Goal: Transaction & Acquisition: Purchase product/service

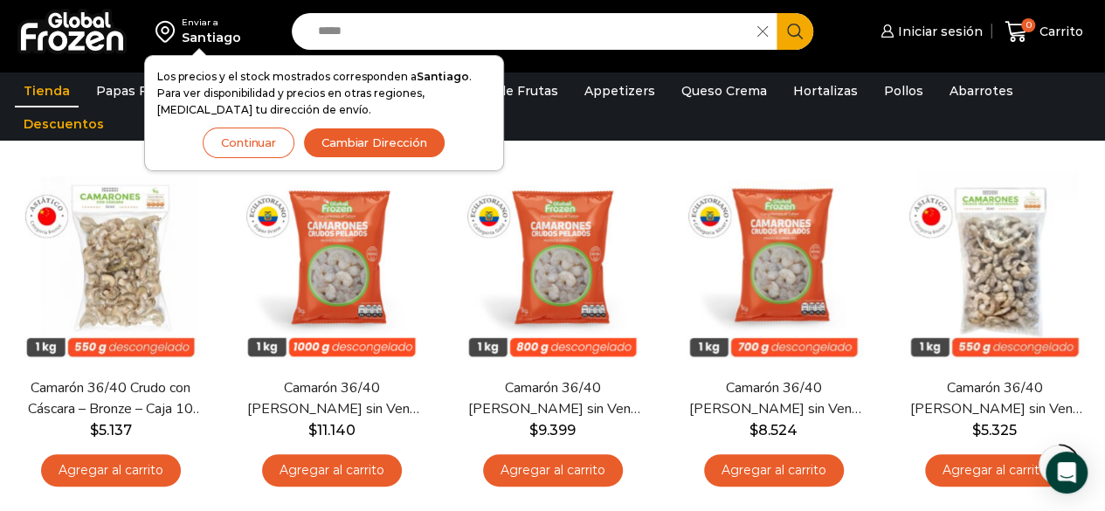
scroll to position [183, 0]
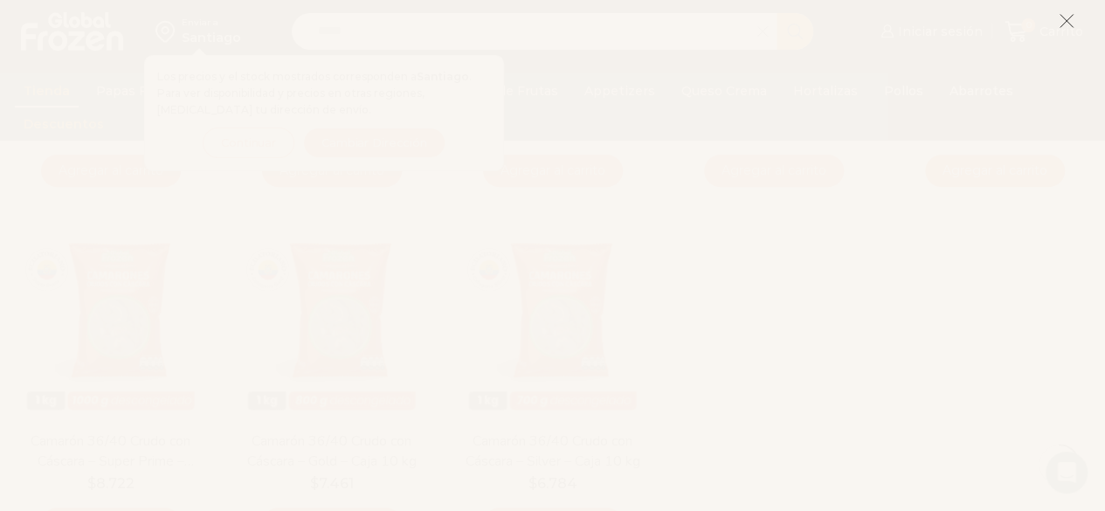
scroll to position [437, 0]
click at [1066, 18] on icon at bounding box center [1066, 21] width 16 height 16
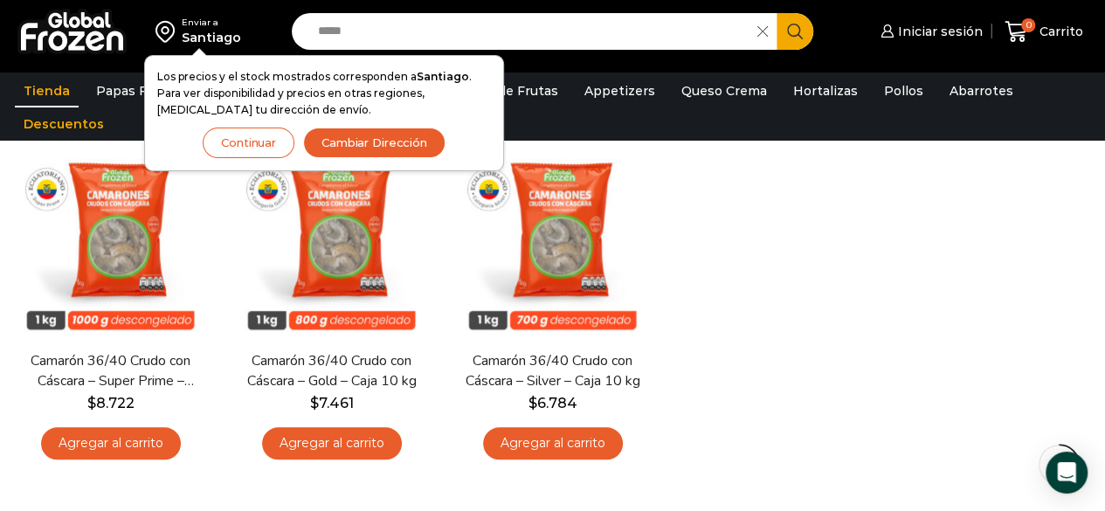
scroll to position [558, 0]
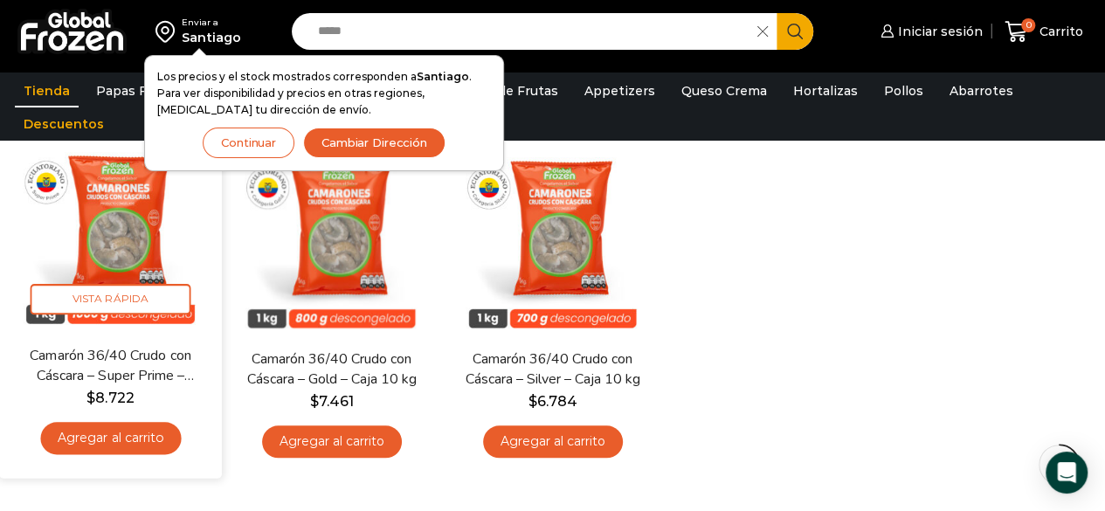
click at [147, 439] on link "Agregar al carrito" at bounding box center [110, 438] width 141 height 32
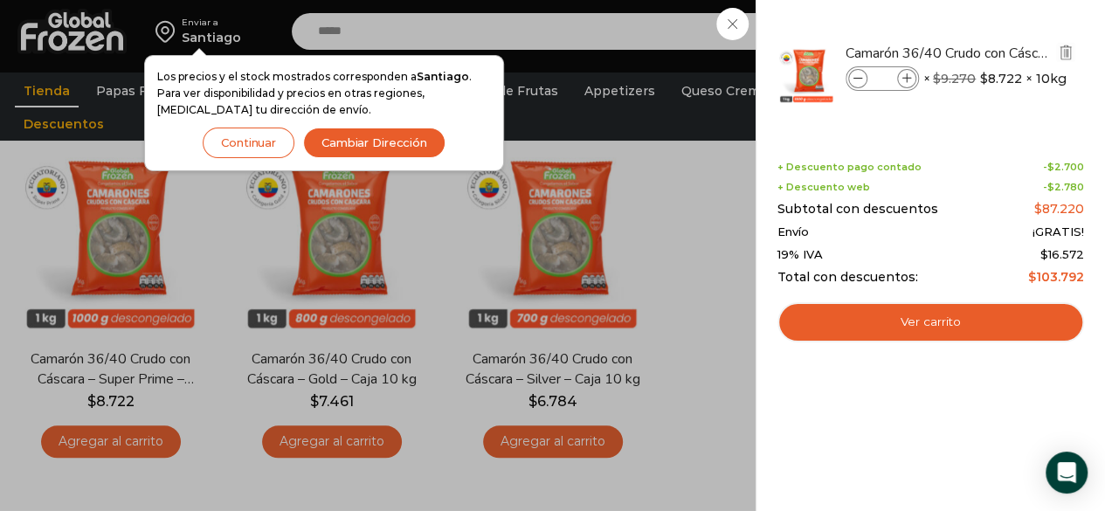
click at [905, 82] on icon at bounding box center [907, 79] width 10 height 10
type input "*"
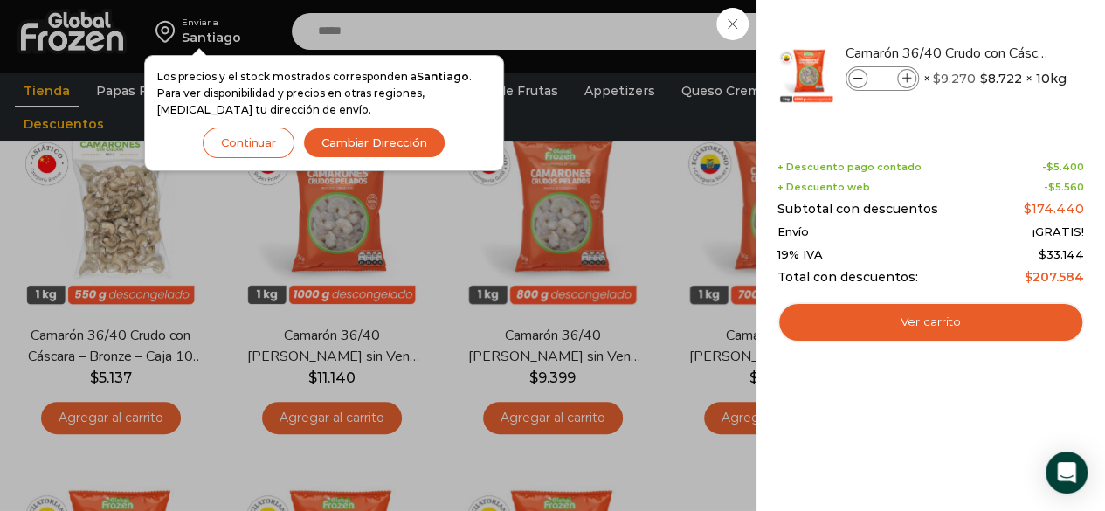
scroll to position [204, 0]
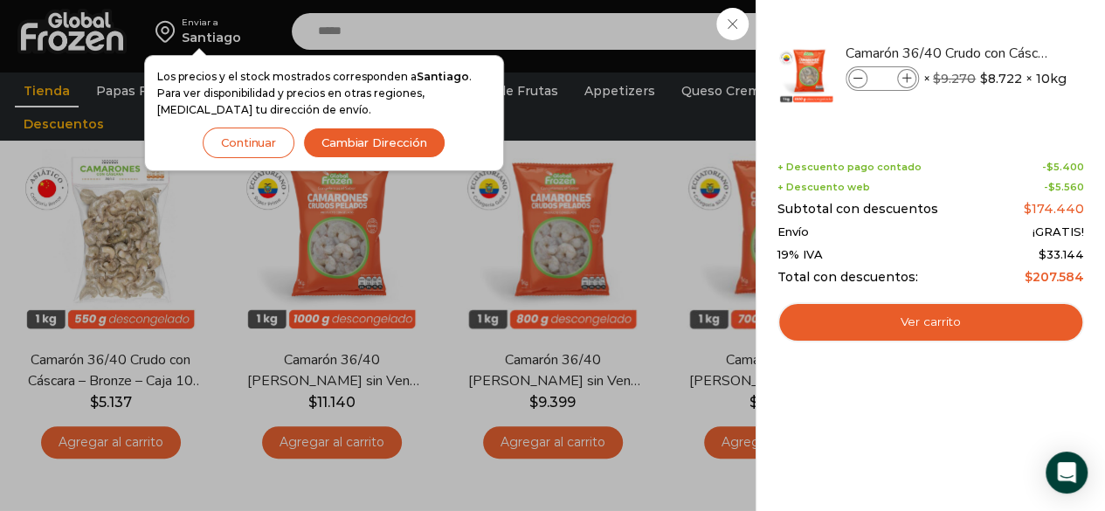
click at [271, 151] on button "Continuar" at bounding box center [249, 143] width 92 height 31
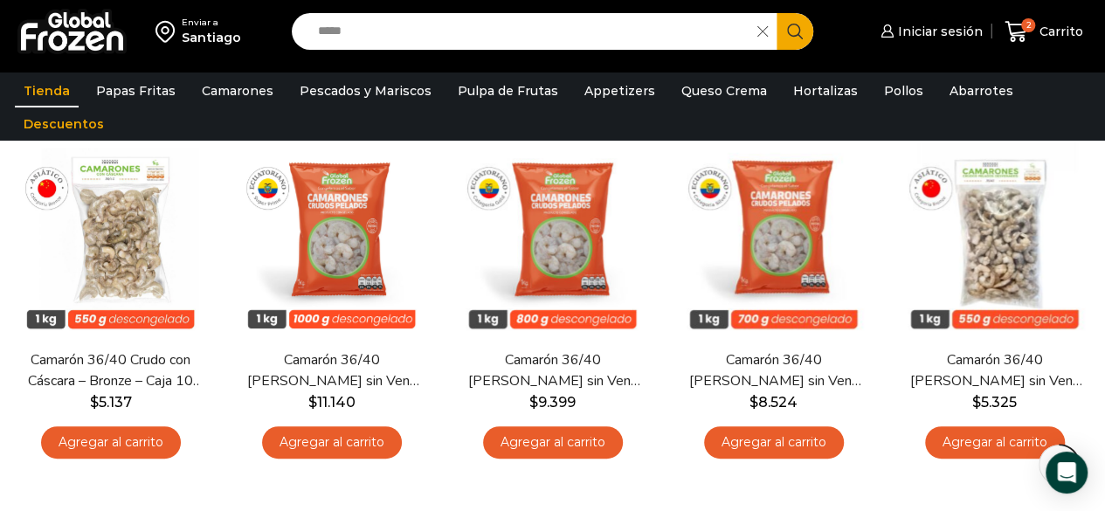
click at [473, 26] on input "*****" at bounding box center [529, 31] width 440 height 37
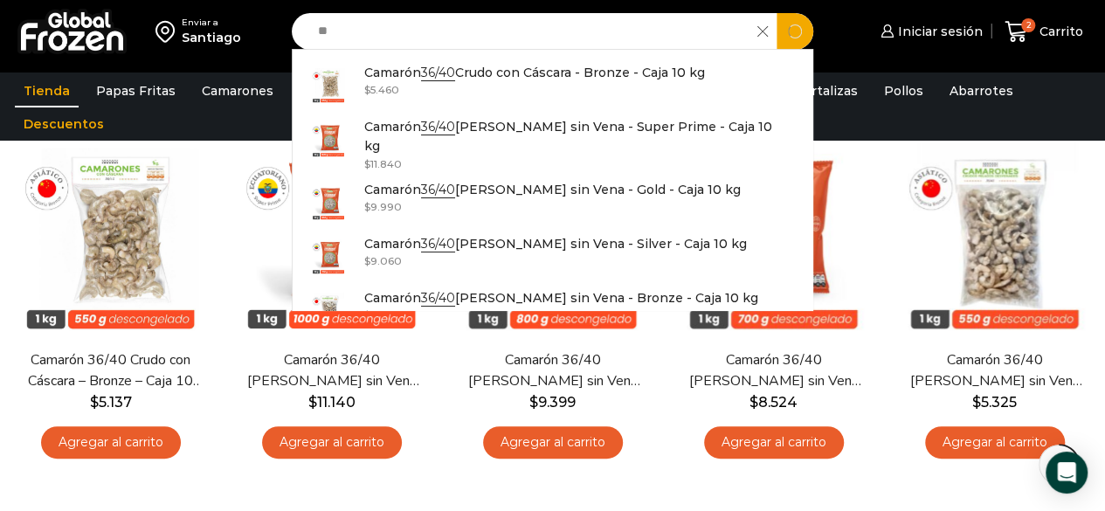
type input "*"
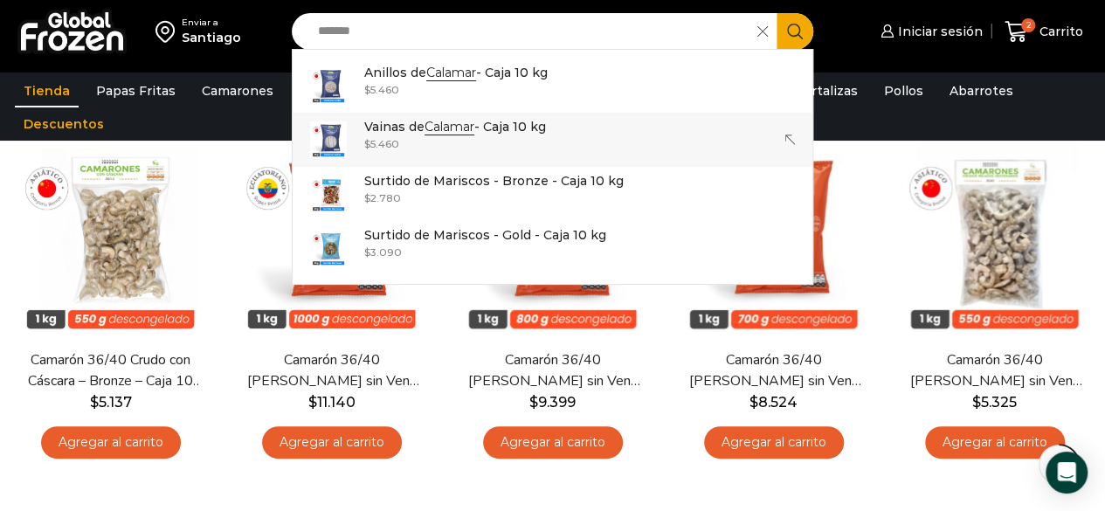
click at [393, 131] on p "Vainas de Calamar - Caja 10 kg" at bounding box center [455, 126] width 182 height 19
type input "**********"
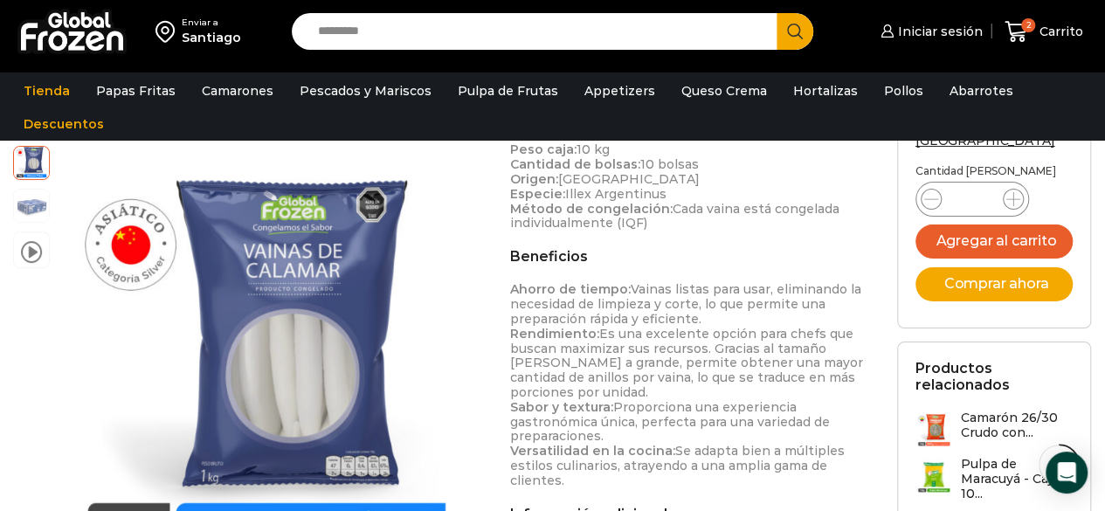
scroll to position [823, 0]
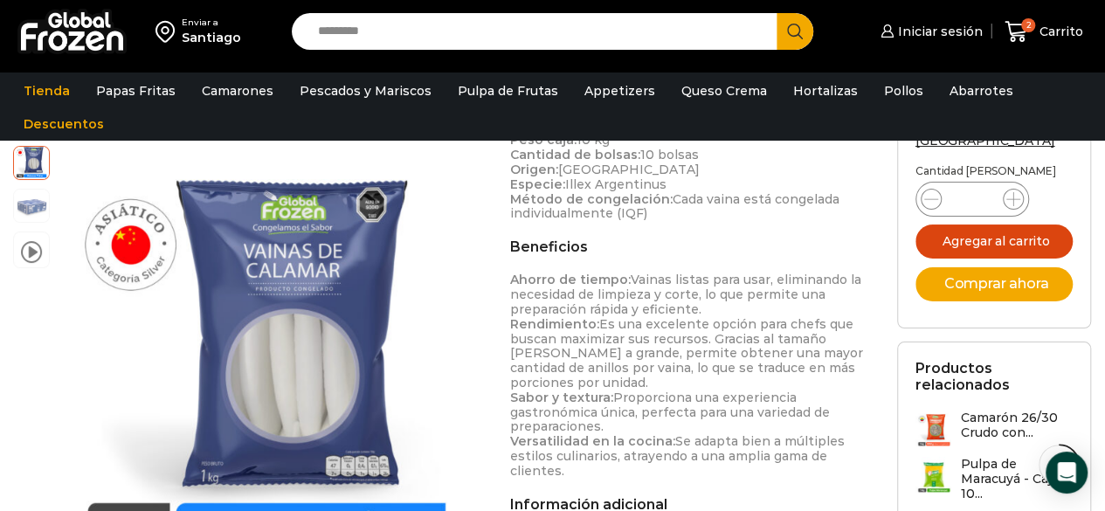
click at [982, 224] on button "Agregar al carrito" at bounding box center [993, 241] width 157 height 34
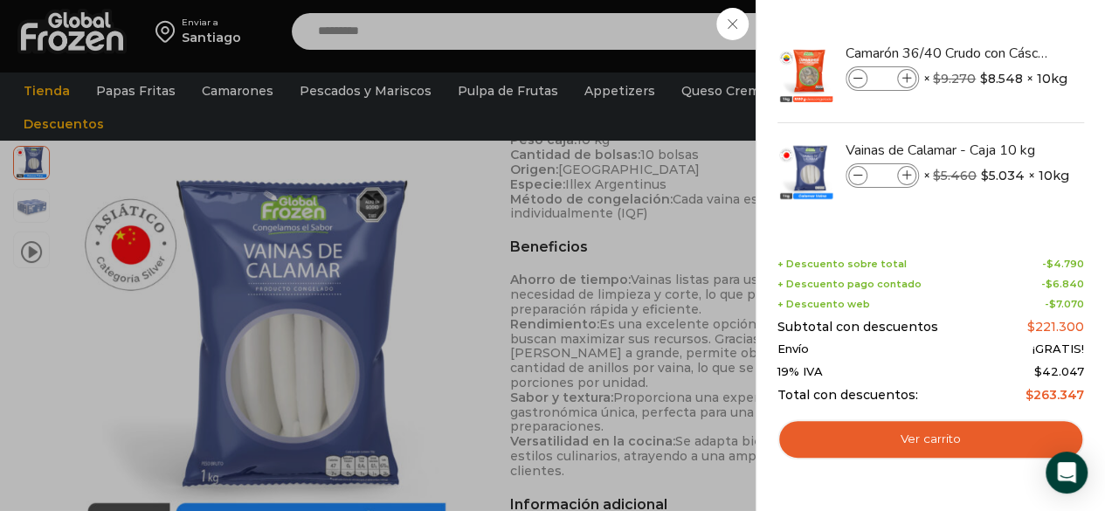
click at [1000, 32] on div "3 Carrito 3 3 Shopping Cart *" at bounding box center [1043, 31] width 87 height 41
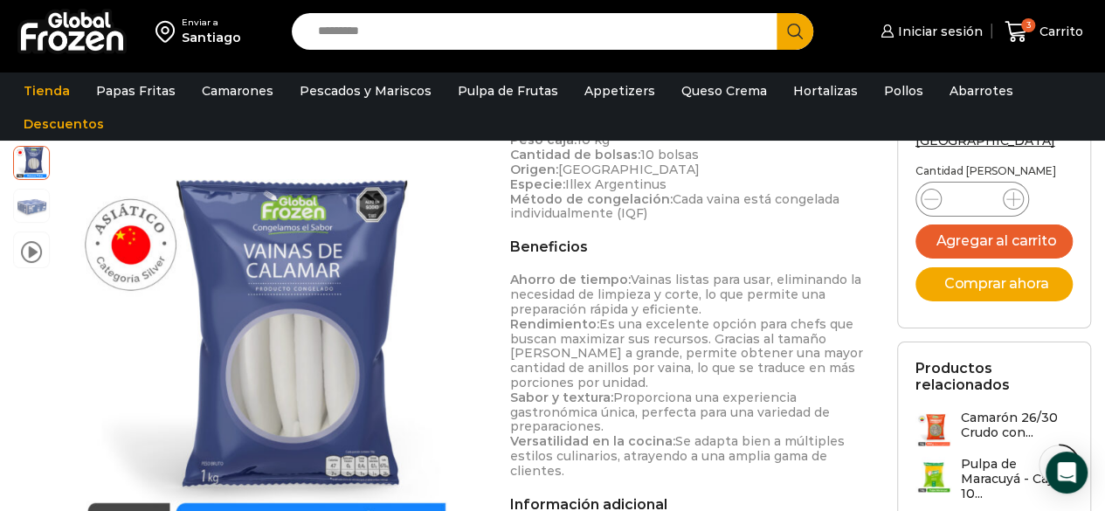
click at [412, 32] on input "Search input" at bounding box center [538, 31] width 459 height 37
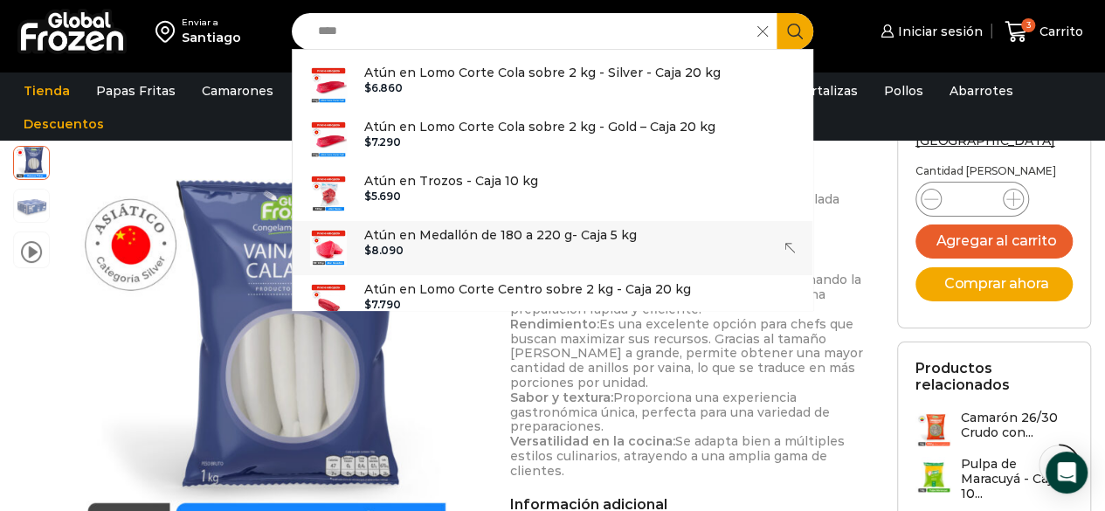
click at [477, 229] on p "Atún en Medallón de 180 a 220 g- Caja 5 kg" at bounding box center [500, 234] width 272 height 19
type input "**********"
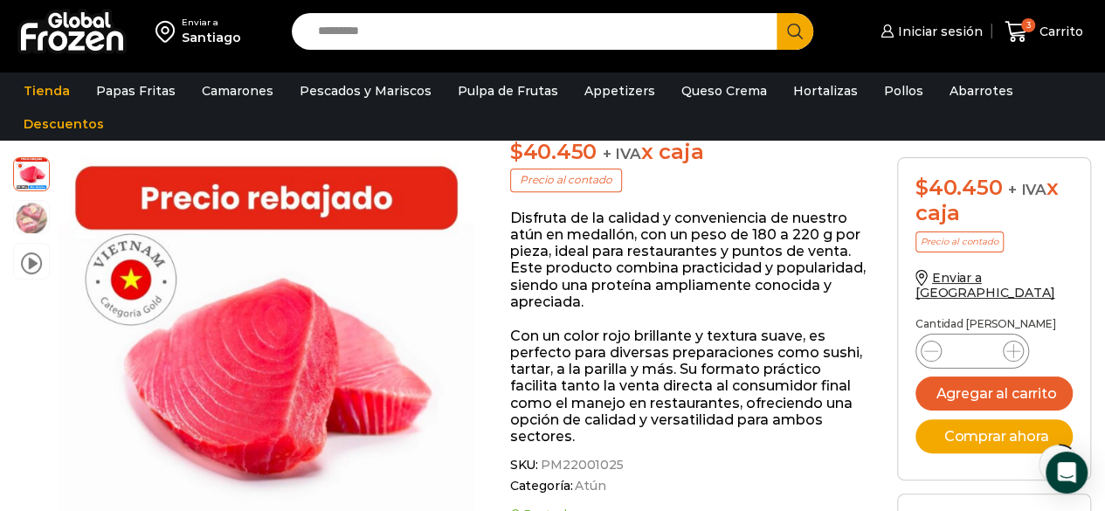
scroll to position [264, 0]
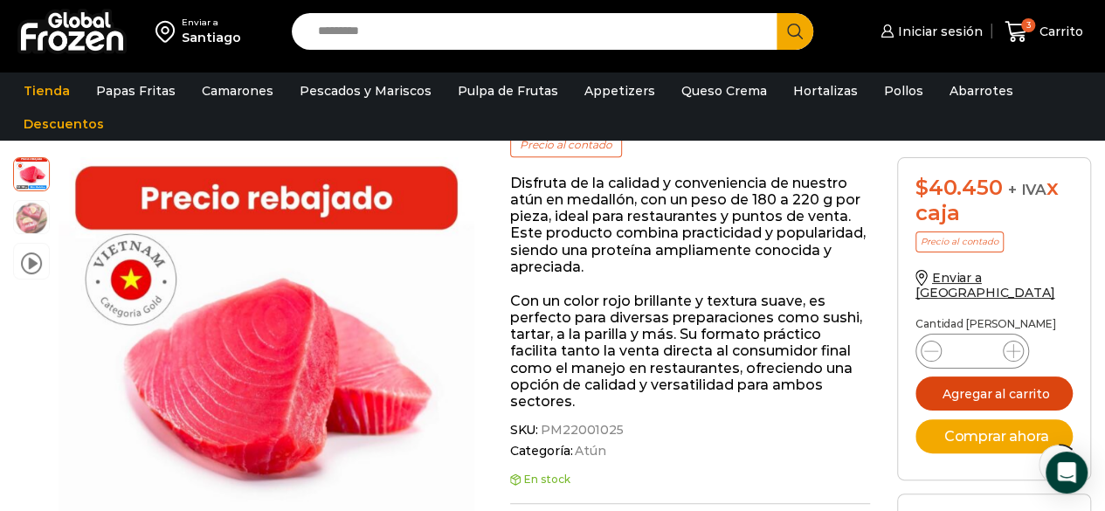
click at [991, 378] on button "Agregar al carrito" at bounding box center [993, 393] width 157 height 34
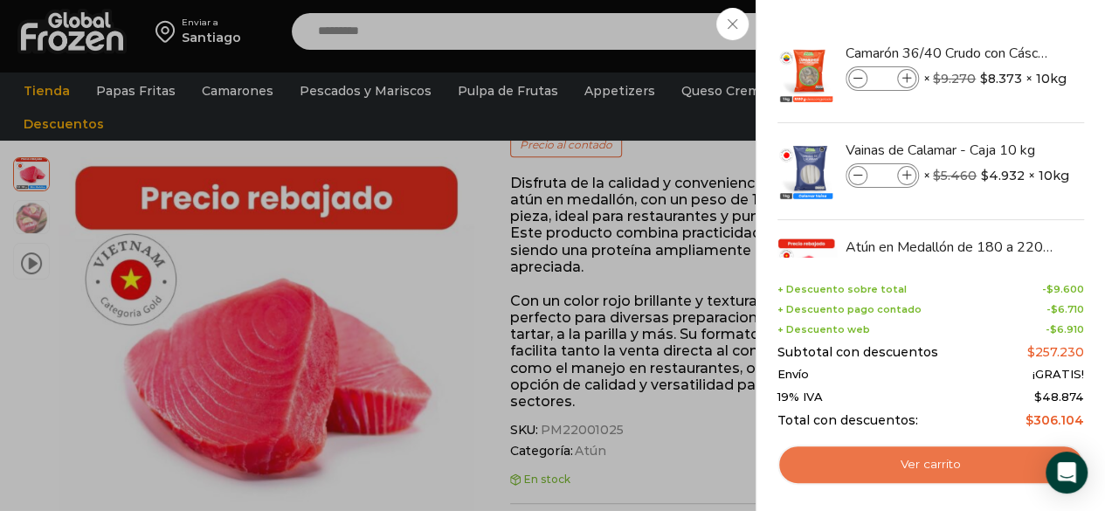
click at [948, 465] on link "Ver carrito" at bounding box center [930, 465] width 307 height 40
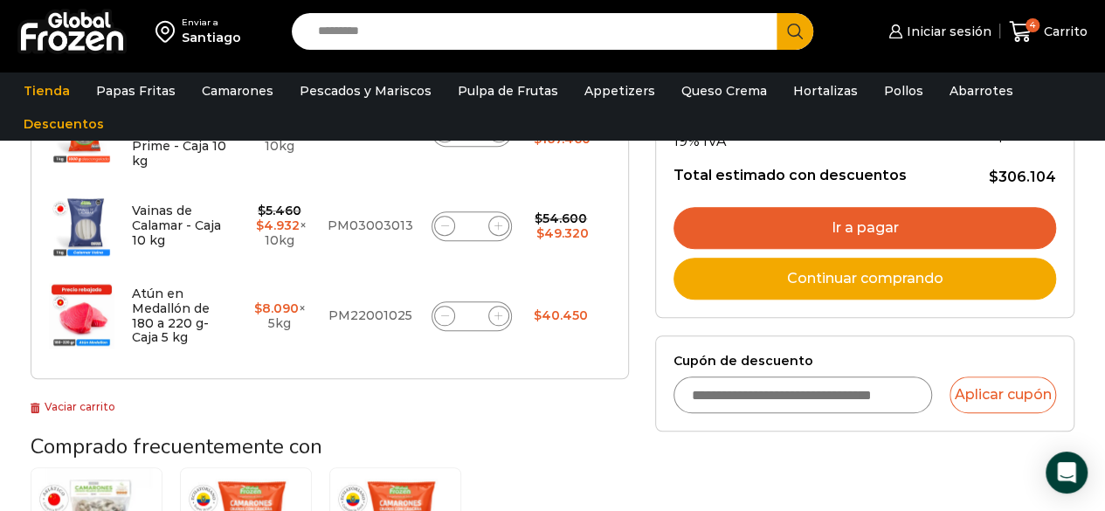
scroll to position [414, 0]
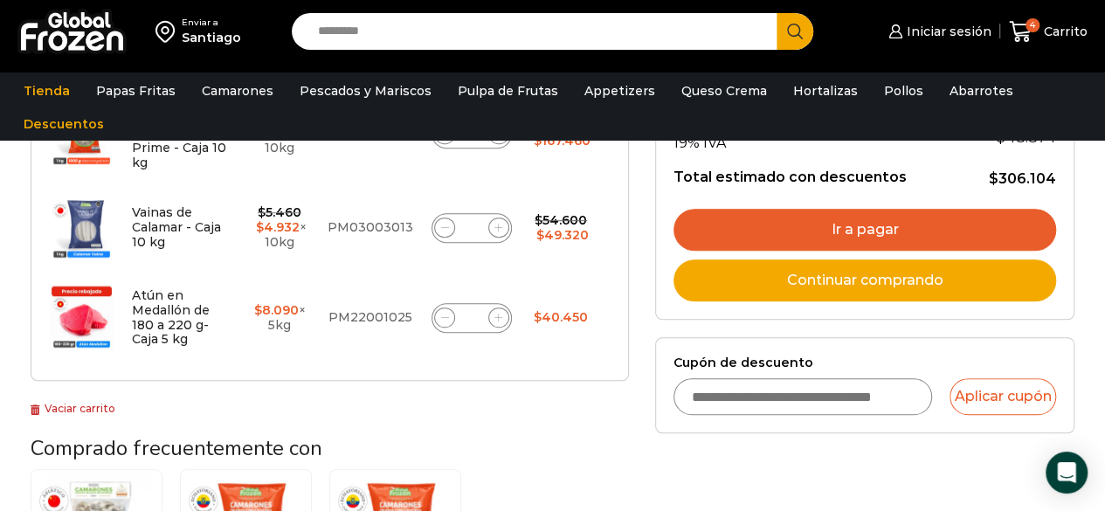
click at [823, 397] on input "Cupón de descuento" at bounding box center [802, 396] width 259 height 37
type input "*********"
click at [870, 223] on link "Ir a pagar" at bounding box center [864, 230] width 383 height 42
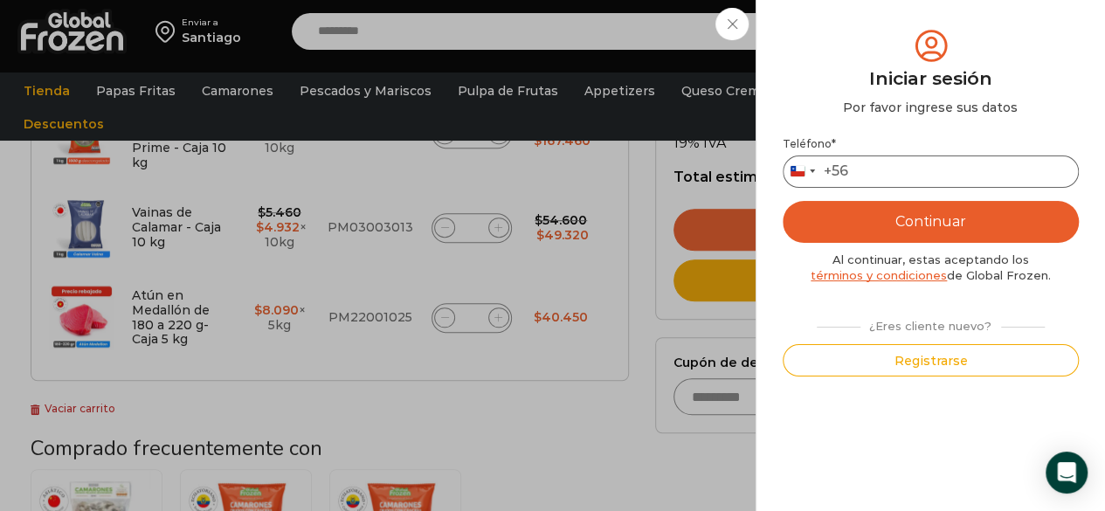
click at [910, 168] on input "Teléfono *" at bounding box center [930, 171] width 296 height 32
click at [861, 172] on input "********" at bounding box center [930, 171] width 296 height 32
type input "*********"
click at [920, 212] on button "Continuar" at bounding box center [930, 222] width 296 height 42
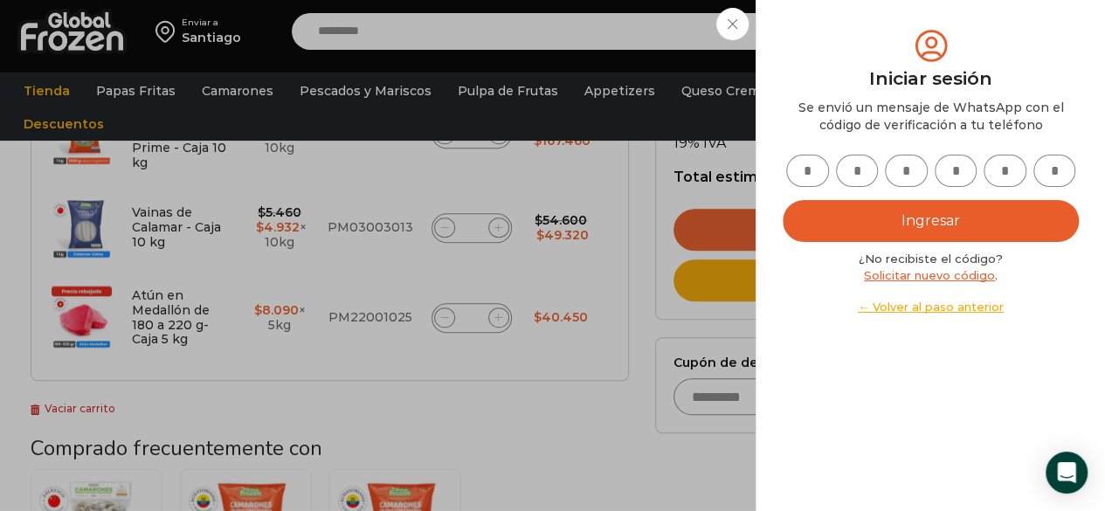
click at [812, 173] on input "text" at bounding box center [807, 171] width 43 height 32
type input "*"
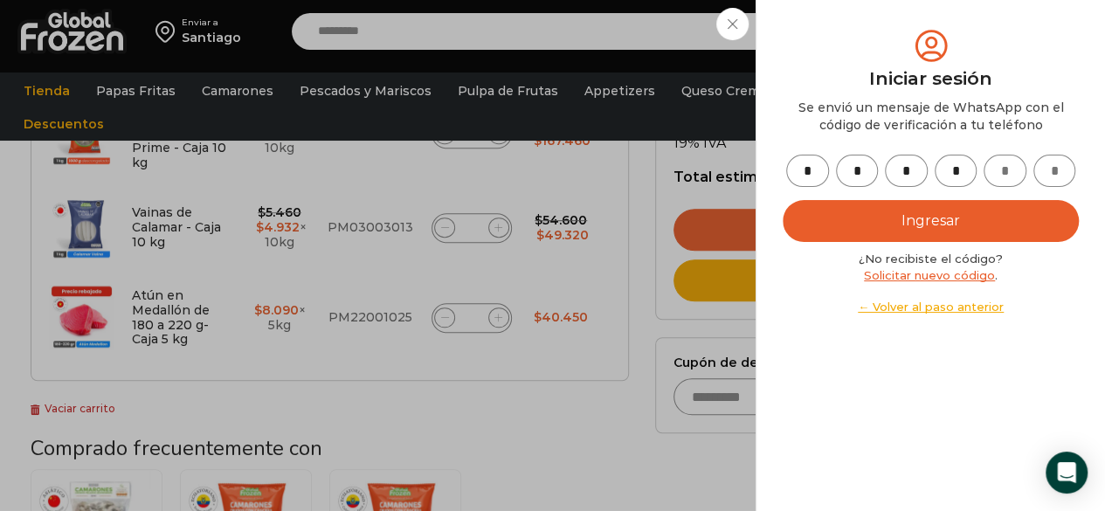
type input "*"
click at [894, 214] on button "Ingresar" at bounding box center [930, 221] width 296 height 42
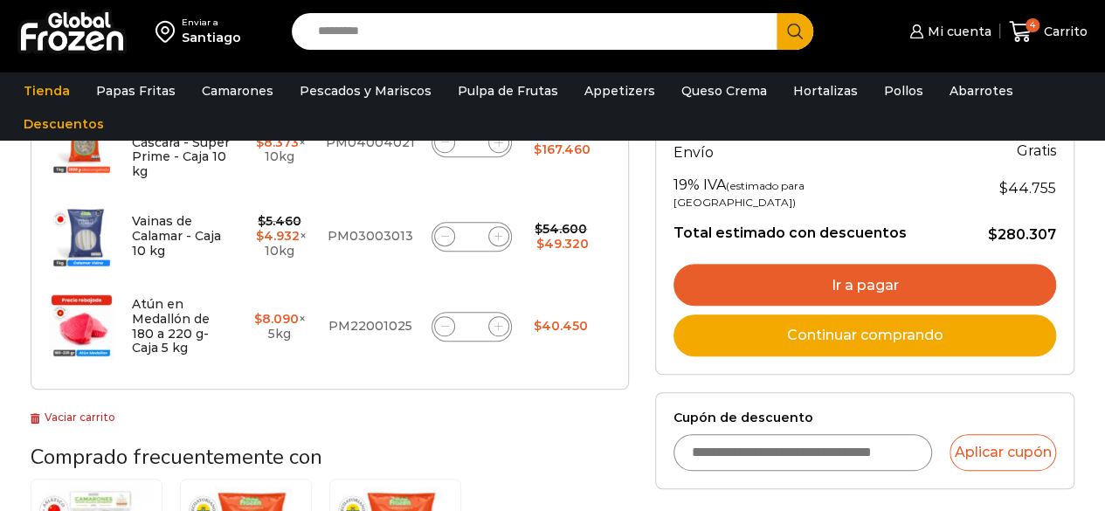
scroll to position [414, 0]
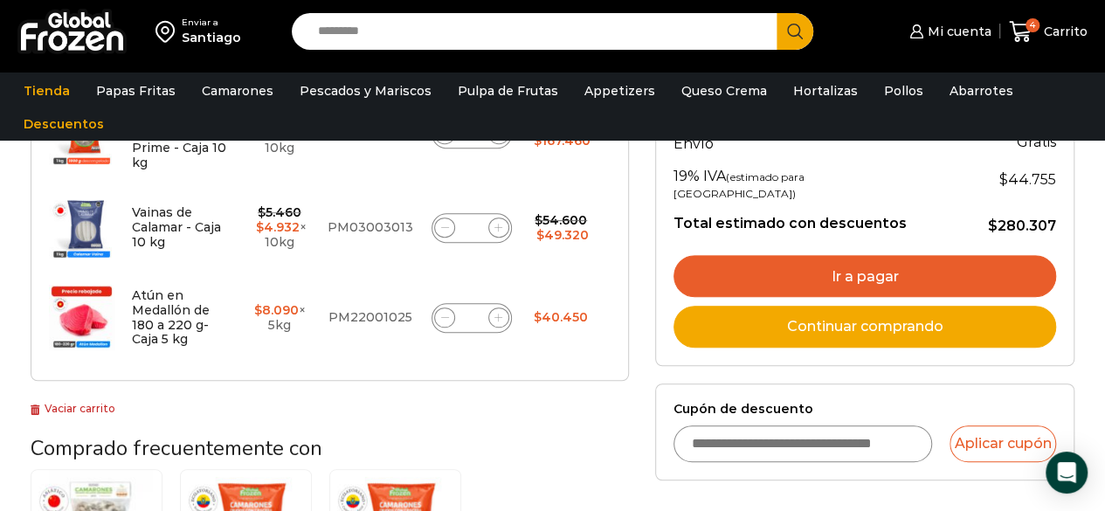
click at [897, 255] on link "Ir a pagar" at bounding box center [864, 276] width 383 height 42
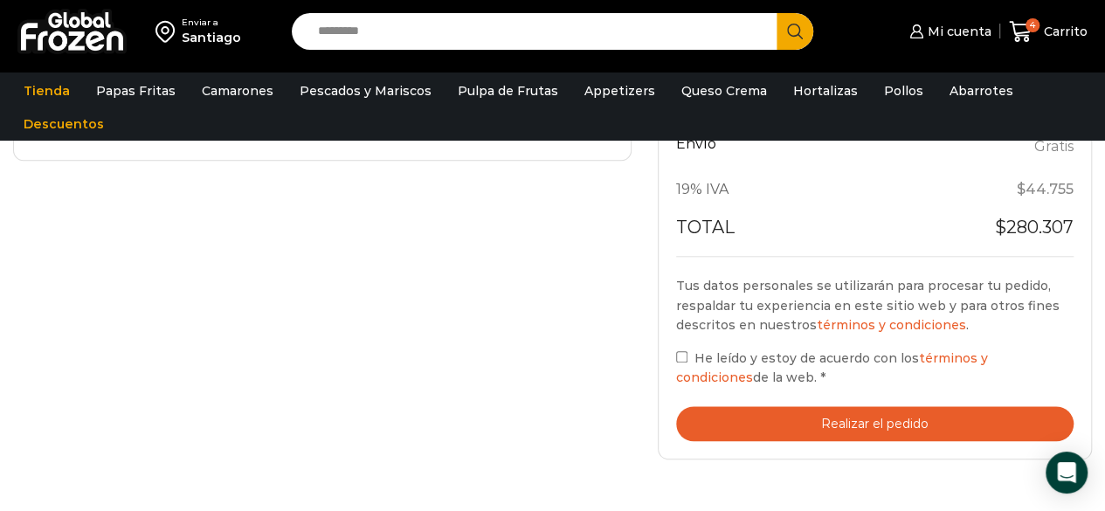
scroll to position [787, 0]
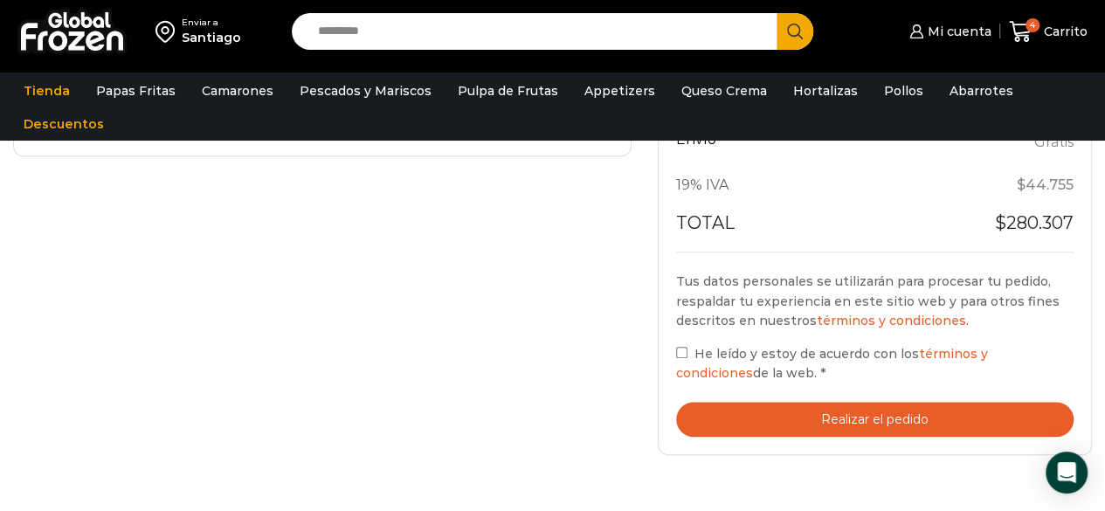
click at [872, 412] on button "Realizar el pedido" at bounding box center [874, 420] width 397 height 36
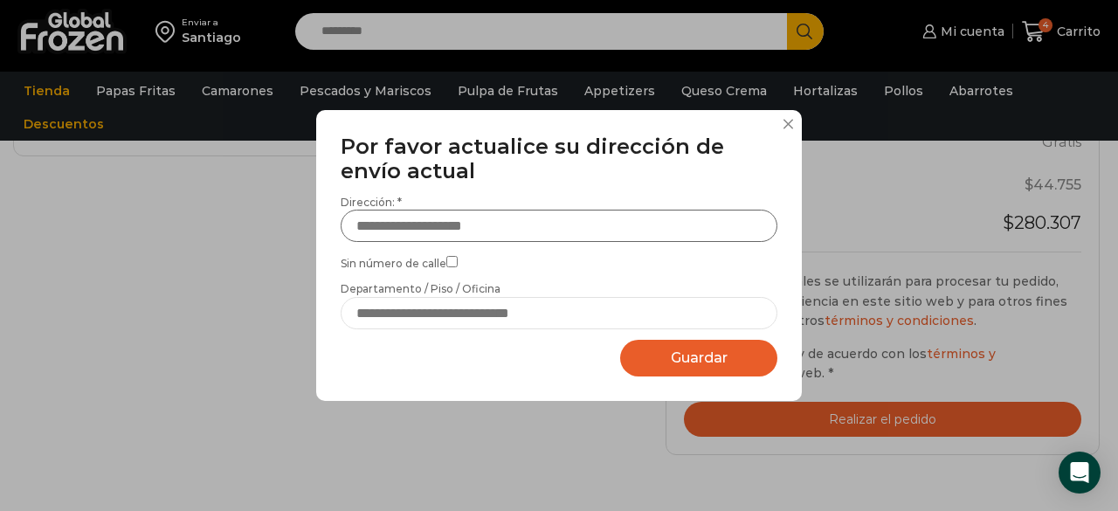
click at [490, 221] on input "Dirección: *" at bounding box center [559, 226] width 437 height 32
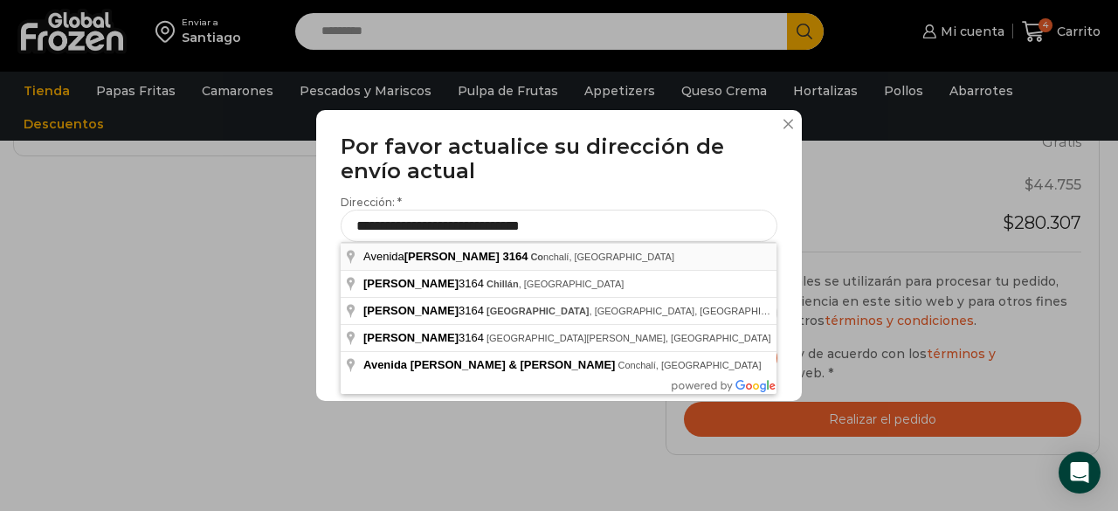
type input "**********"
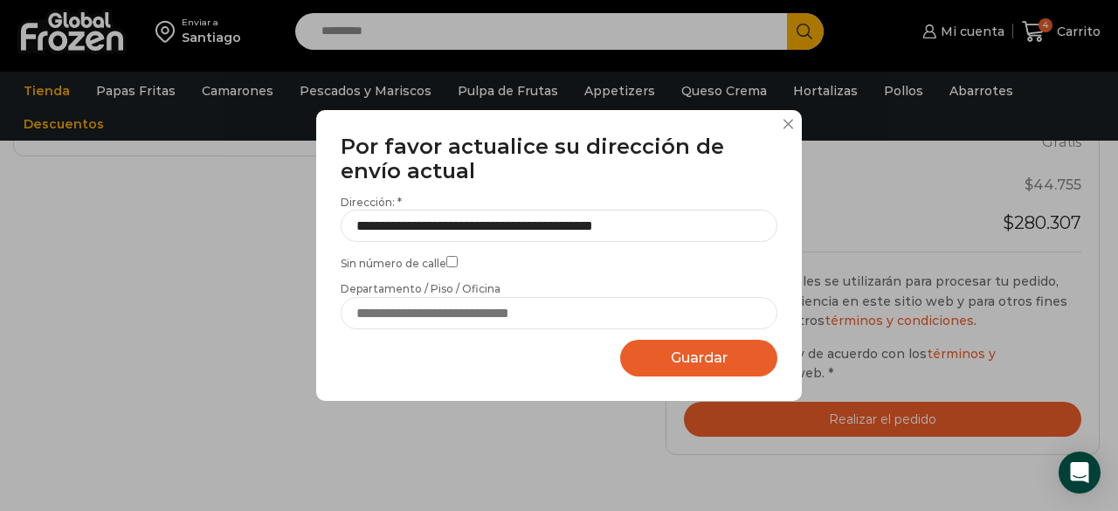
click at [470, 284] on label "Departamento / Piso / Oficina" at bounding box center [559, 304] width 437 height 47
click at [470, 297] on input "Departamento / Piso / Oficina" at bounding box center [559, 313] width 437 height 32
type input "*****"
click at [685, 350] on span "Guardar" at bounding box center [699, 357] width 57 height 17
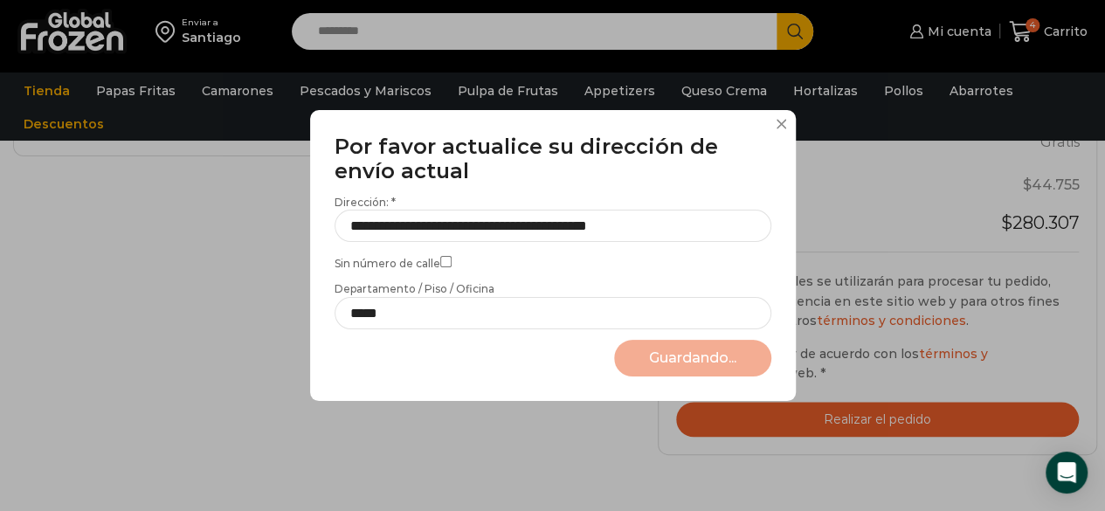
select select "*******"
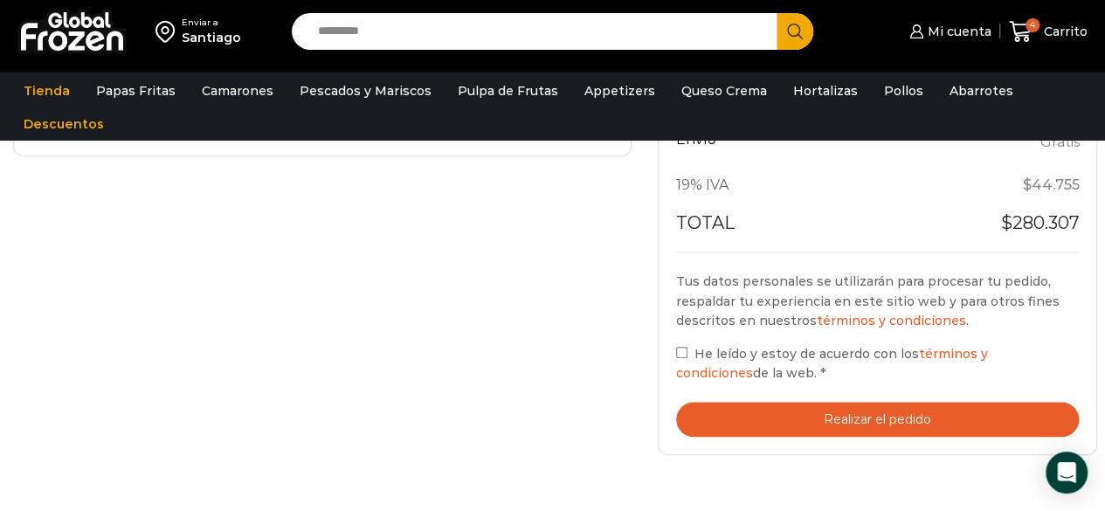
click at [880, 427] on button "Realizar el pedido" at bounding box center [877, 420] width 403 height 36
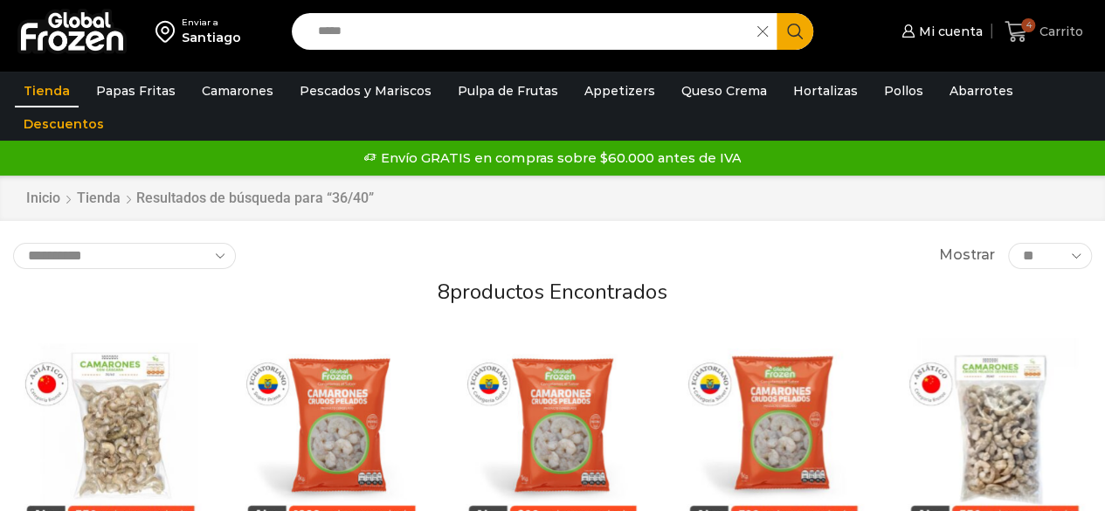
click at [1020, 27] on icon at bounding box center [1016, 32] width 24 height 24
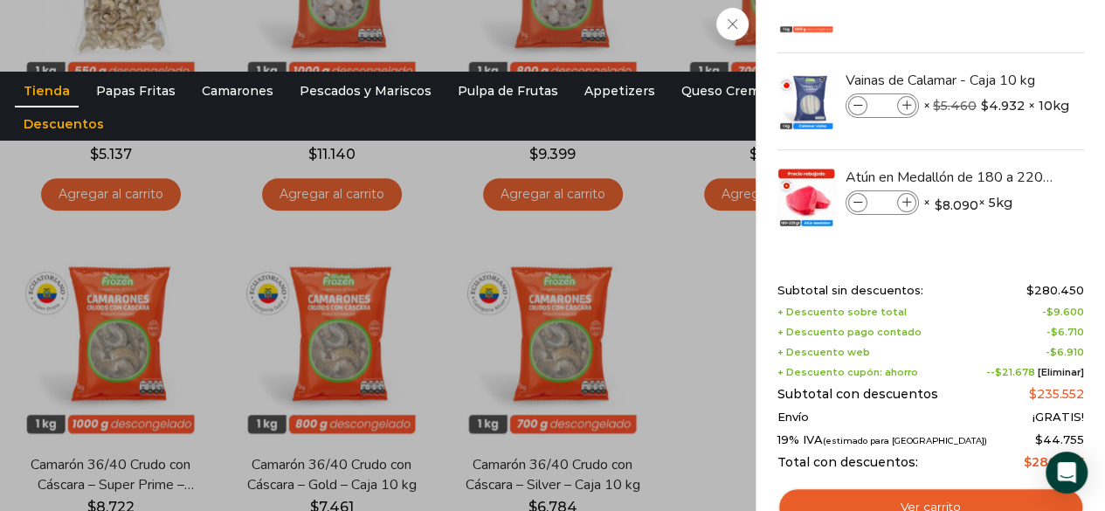
scroll to position [70, 0]
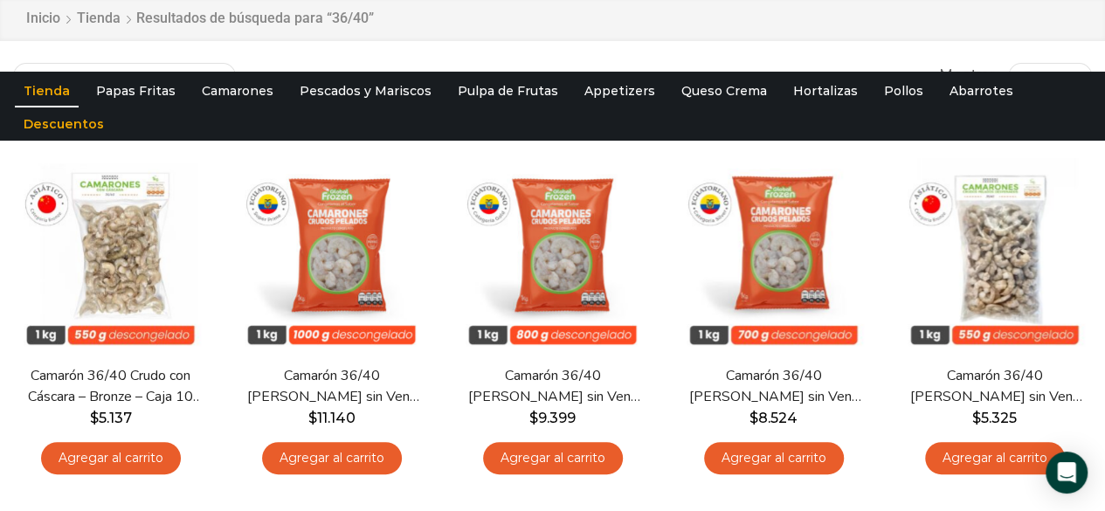
scroll to position [0, 0]
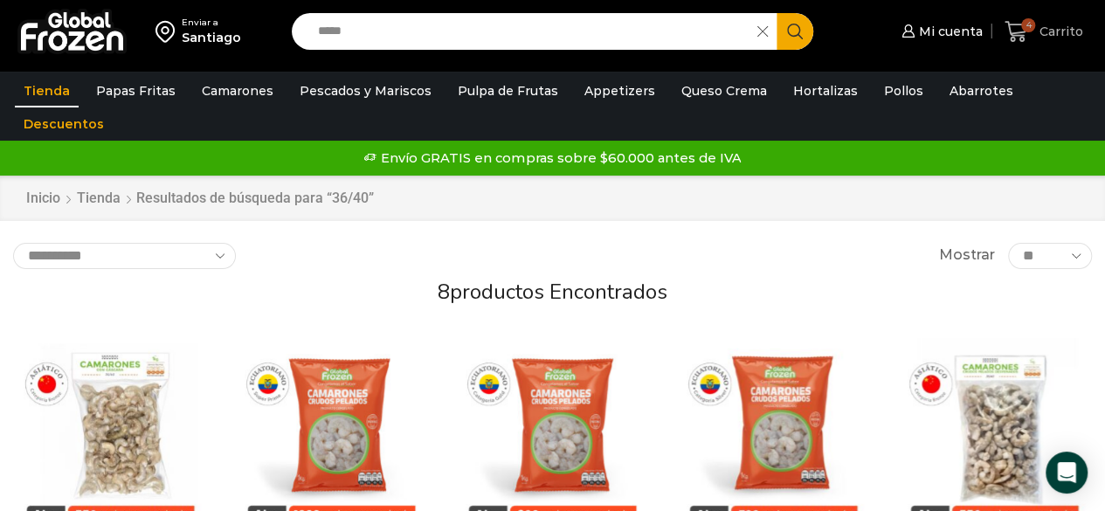
click at [1022, 31] on icon at bounding box center [1016, 32] width 24 height 24
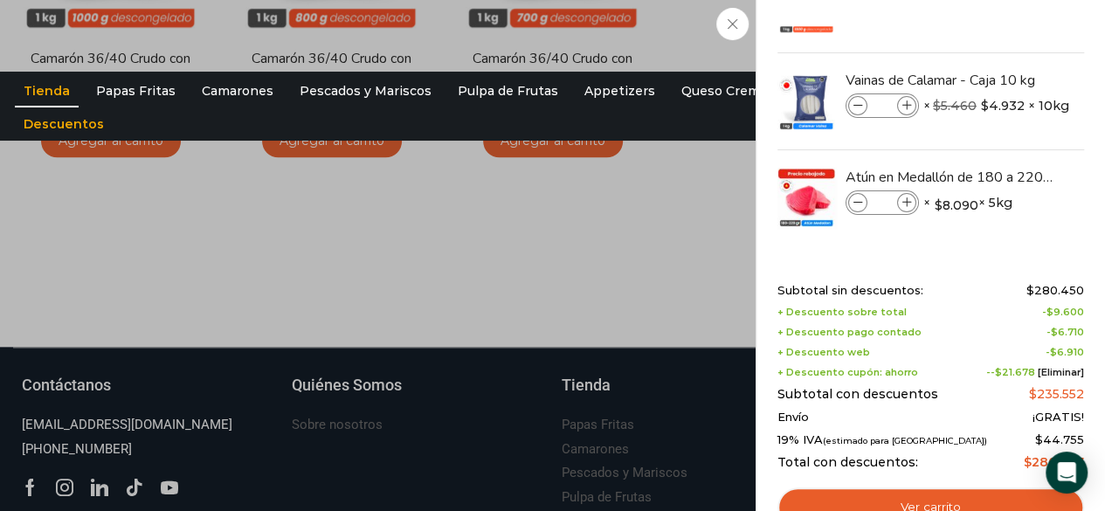
scroll to position [905, 0]
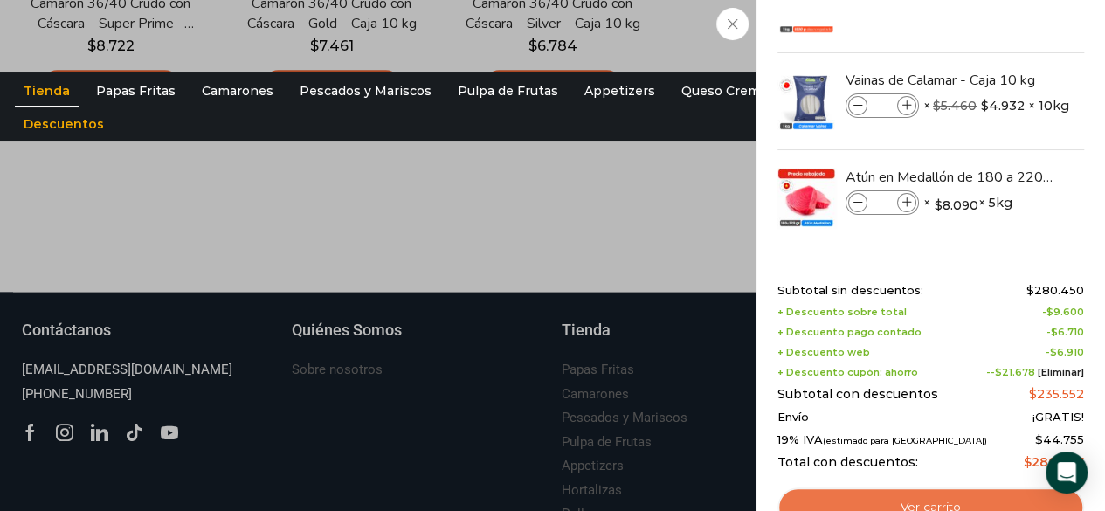
click at [904, 502] on link "Ver carrito" at bounding box center [930, 507] width 307 height 40
click at [927, 500] on link "Ver carrito" at bounding box center [930, 507] width 307 height 40
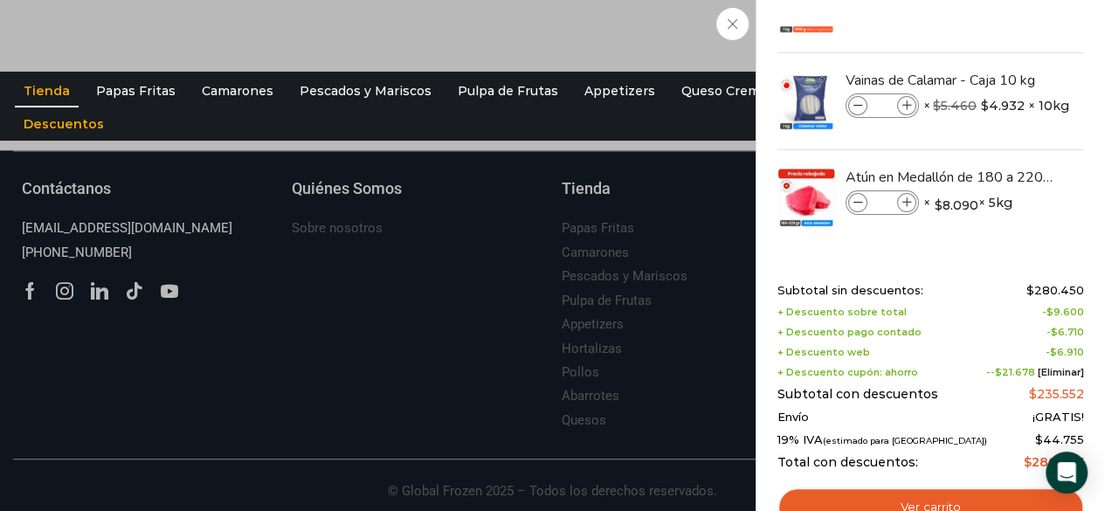
scroll to position [1053, 0]
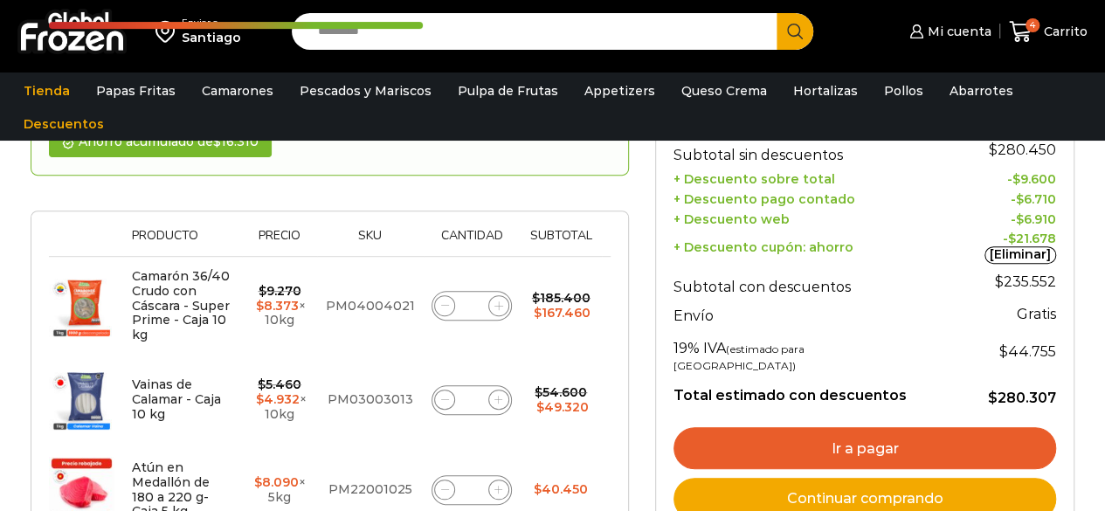
scroll to position [245, 0]
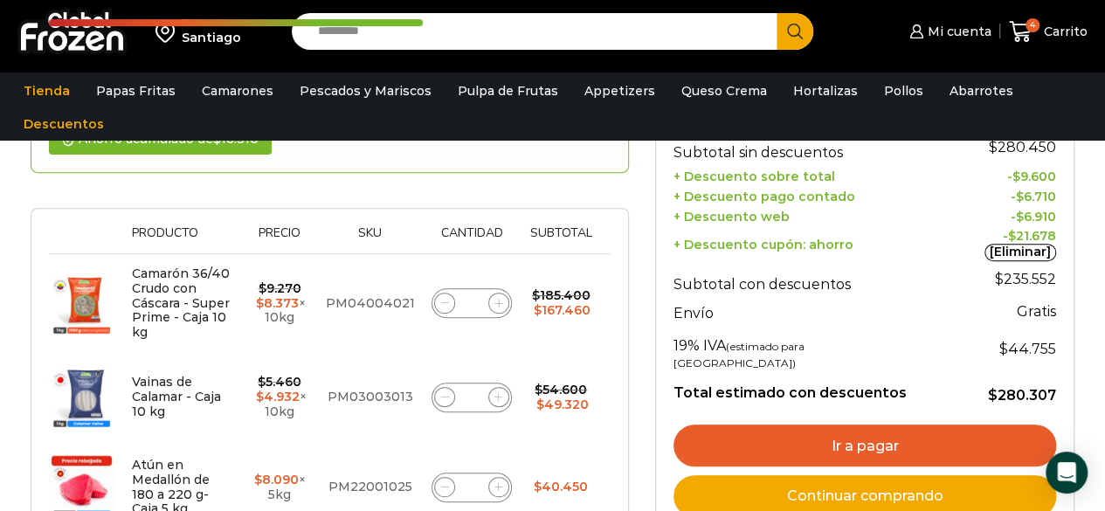
click at [839, 424] on link "Ir a pagar" at bounding box center [864, 445] width 383 height 42
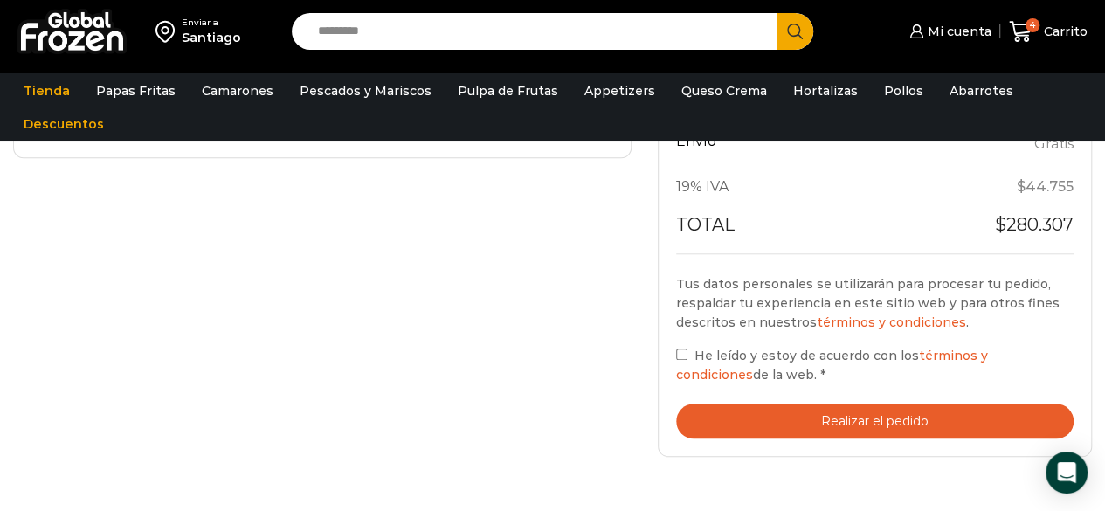
scroll to position [718, 0]
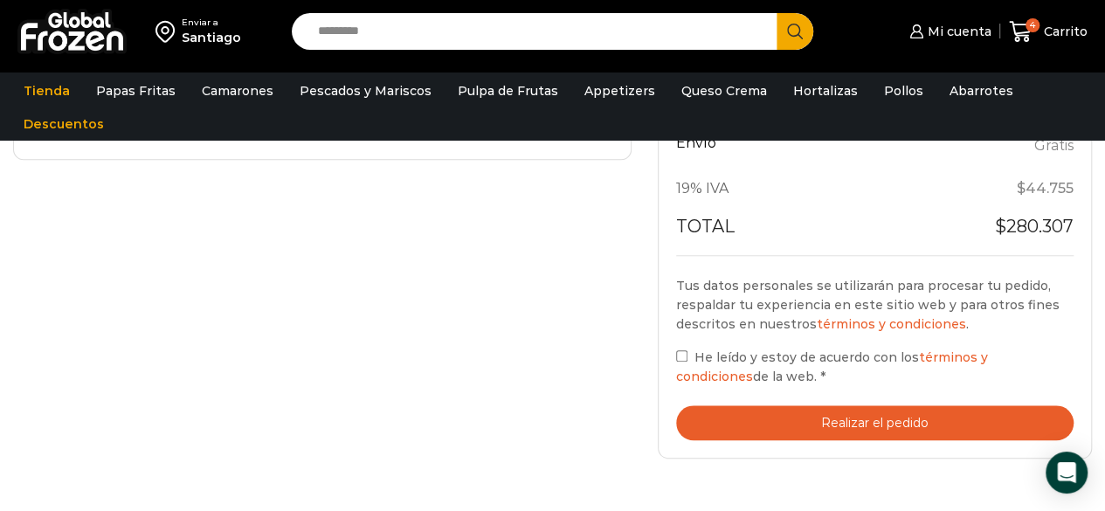
click at [851, 425] on button "Realizar el pedido" at bounding box center [874, 423] width 397 height 36
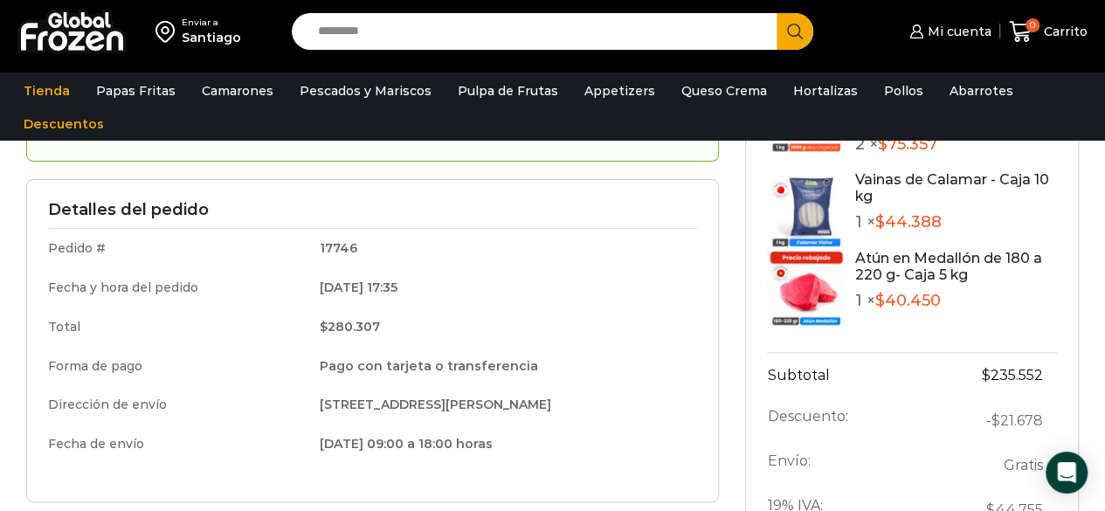
scroll to position [195, 0]
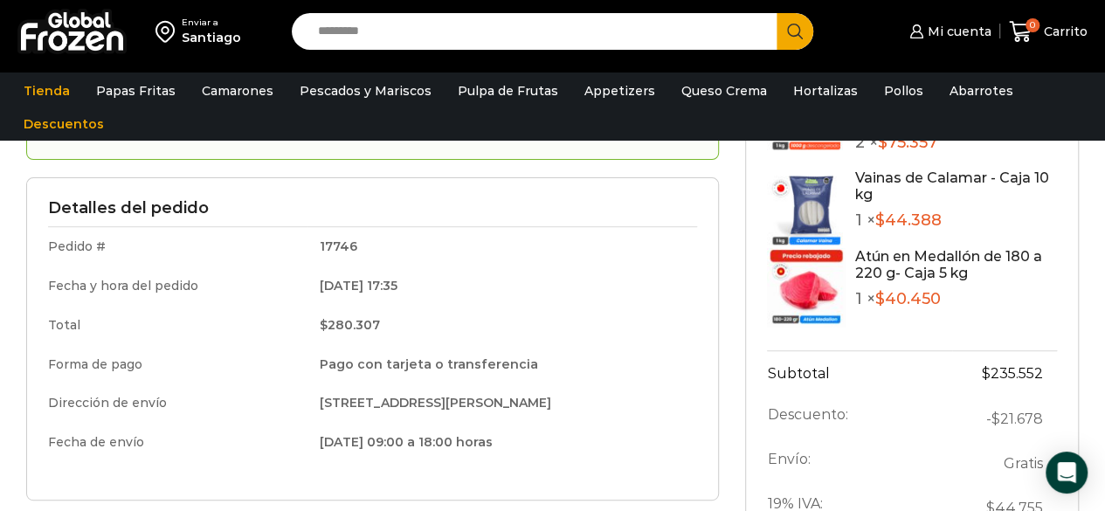
drag, startPoint x: 1109, startPoint y: 67, endPoint x: 1074, endPoint y: 137, distance: 78.1
click at [1074, 137] on html "WordPress WooCommerce Themes Enviar a Santiago Search input Search Mi cuenta" at bounding box center [552, 496] width 1105 height 1383
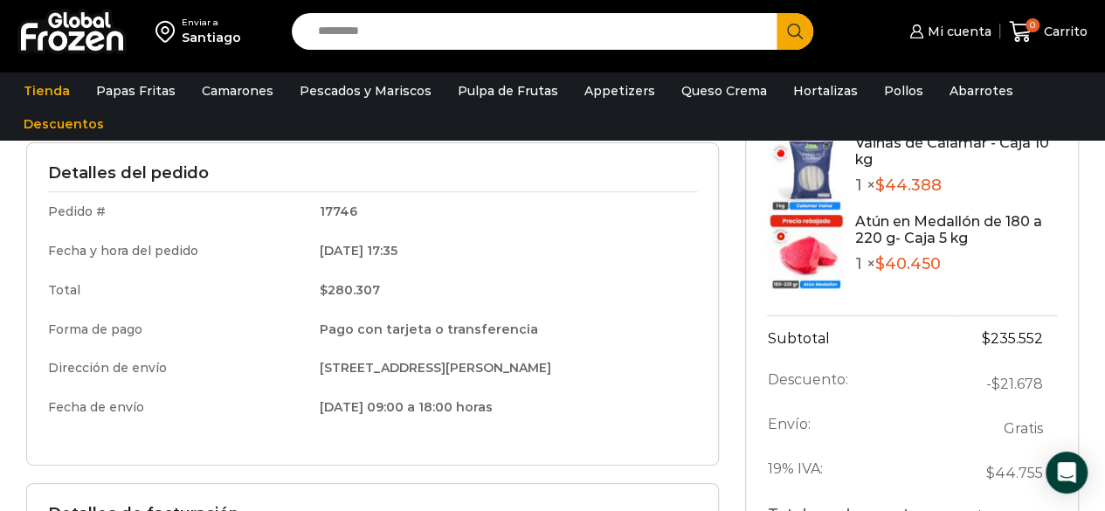
scroll to position [0, 0]
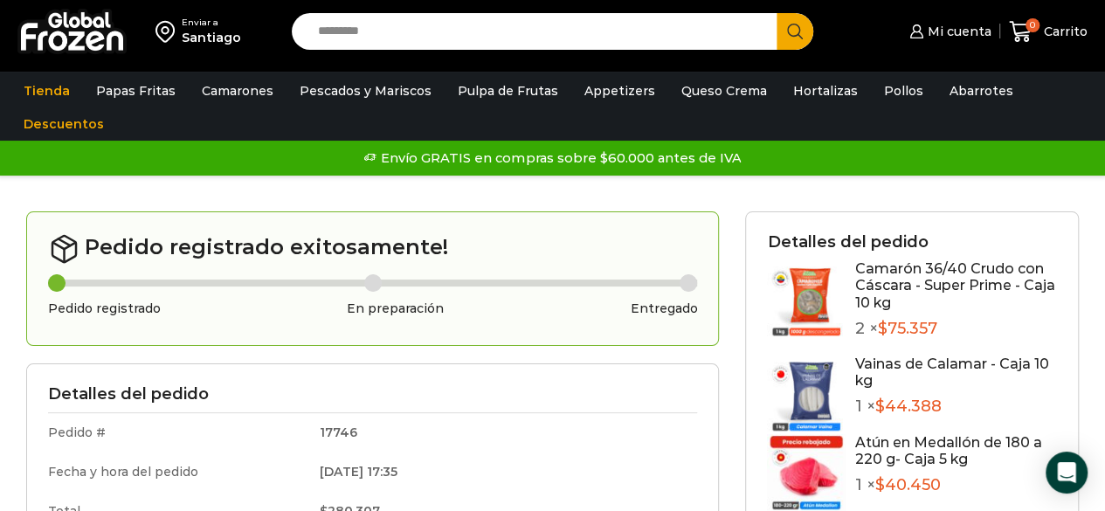
drag, startPoint x: 1111, startPoint y: 90, endPoint x: 300, endPoint y: 114, distance: 810.8
click at [300, 114] on ul "Tienda Papas Fritas Papas Bastón Papas Especiales Camarones Camarones Crudos Pe…" at bounding box center [552, 107] width 1084 height 66
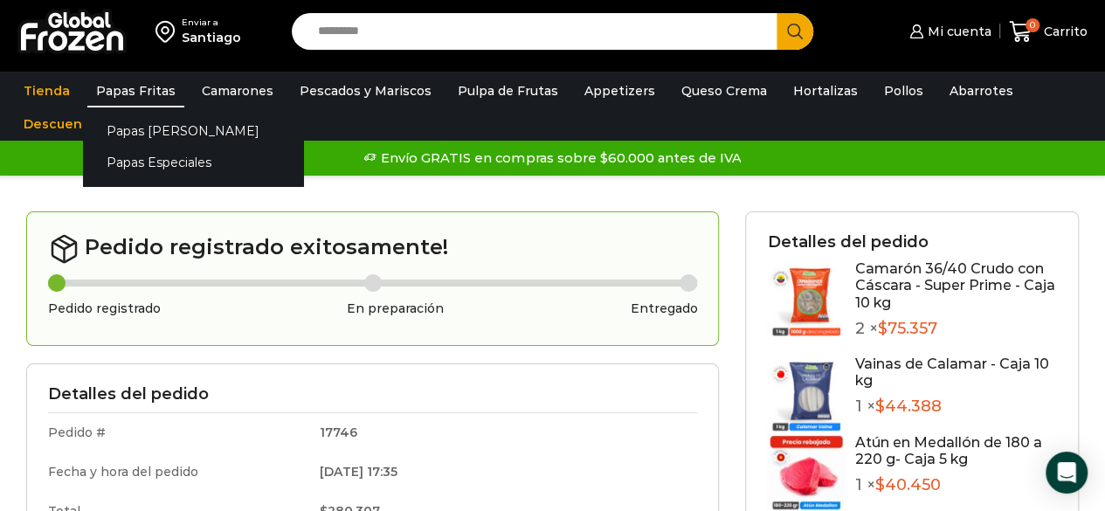
click at [167, 86] on link "Papas Fritas" at bounding box center [135, 90] width 97 height 33
click at [144, 88] on link "Papas Fritas" at bounding box center [135, 90] width 97 height 33
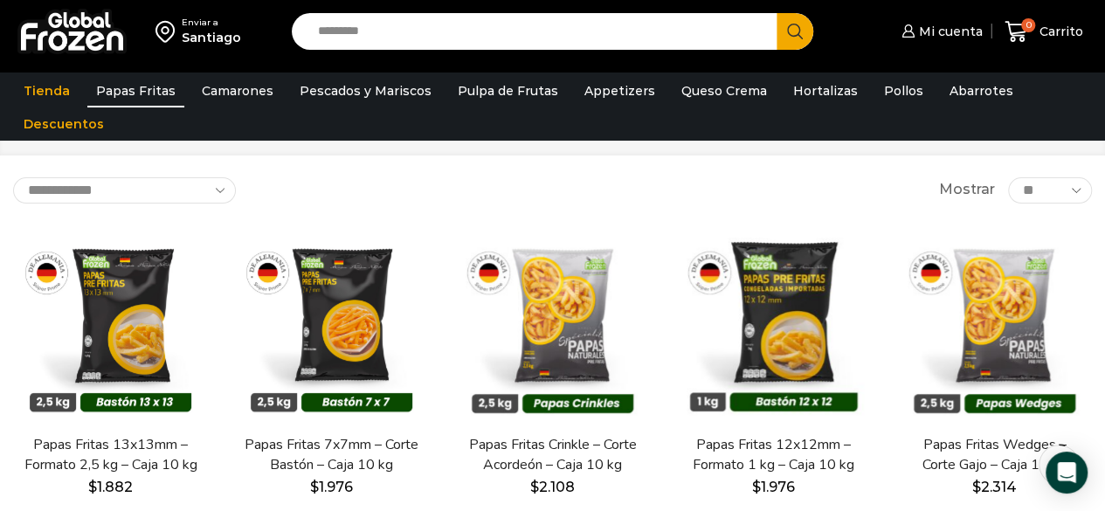
scroll to position [100, 0]
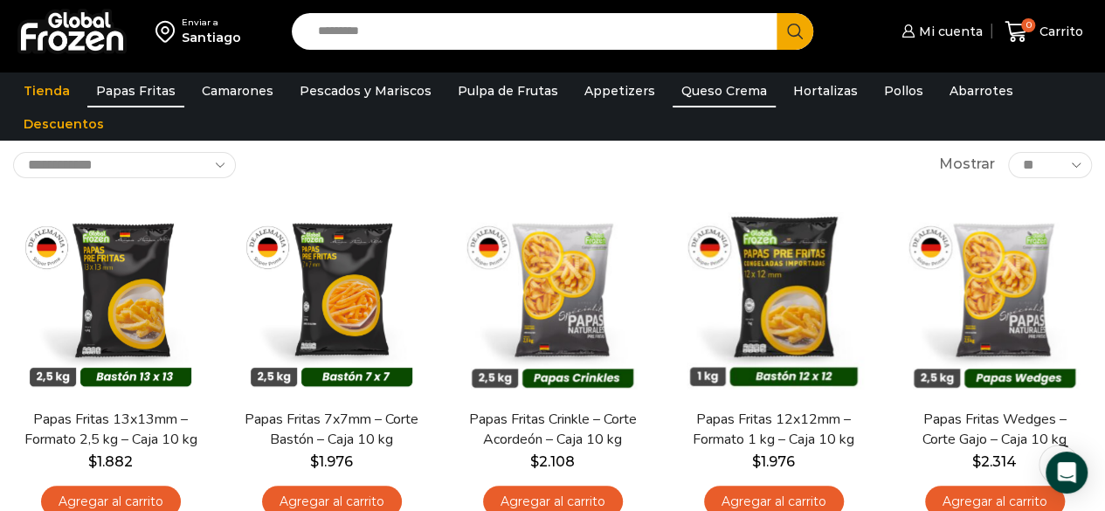
click at [690, 88] on link "Queso Crema" at bounding box center [723, 90] width 103 height 33
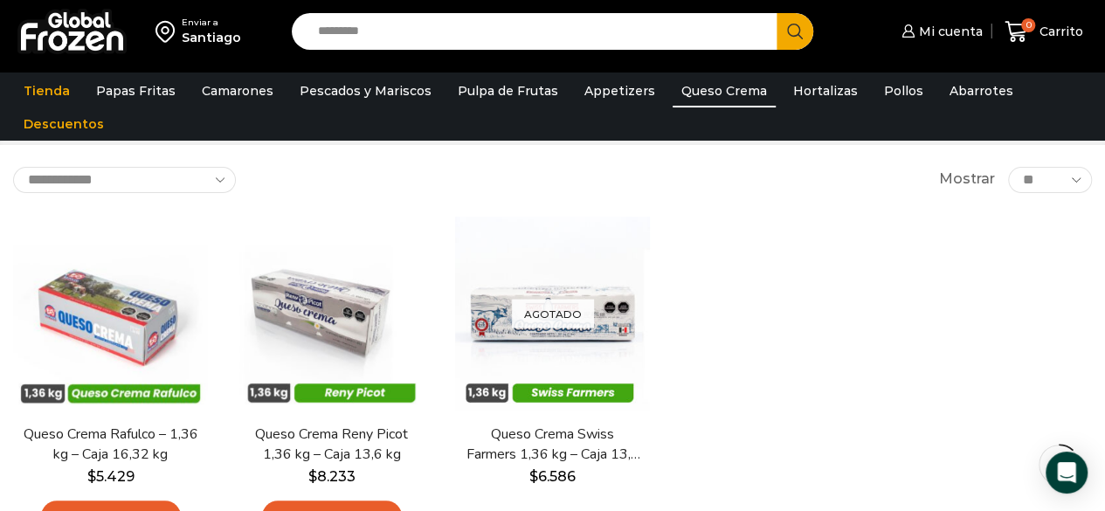
scroll to position [79, 0]
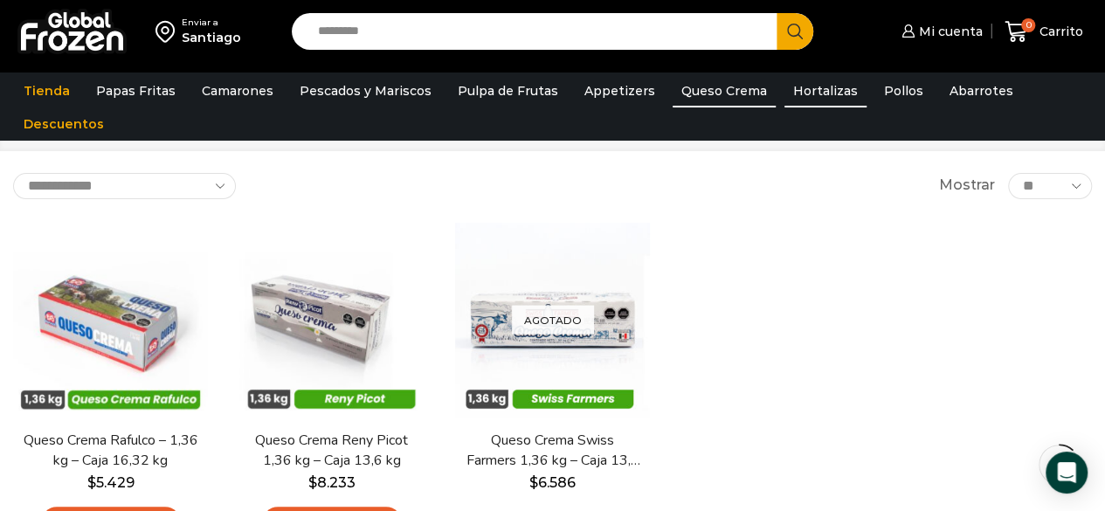
click at [796, 99] on link "Hortalizas" at bounding box center [825, 90] width 82 height 33
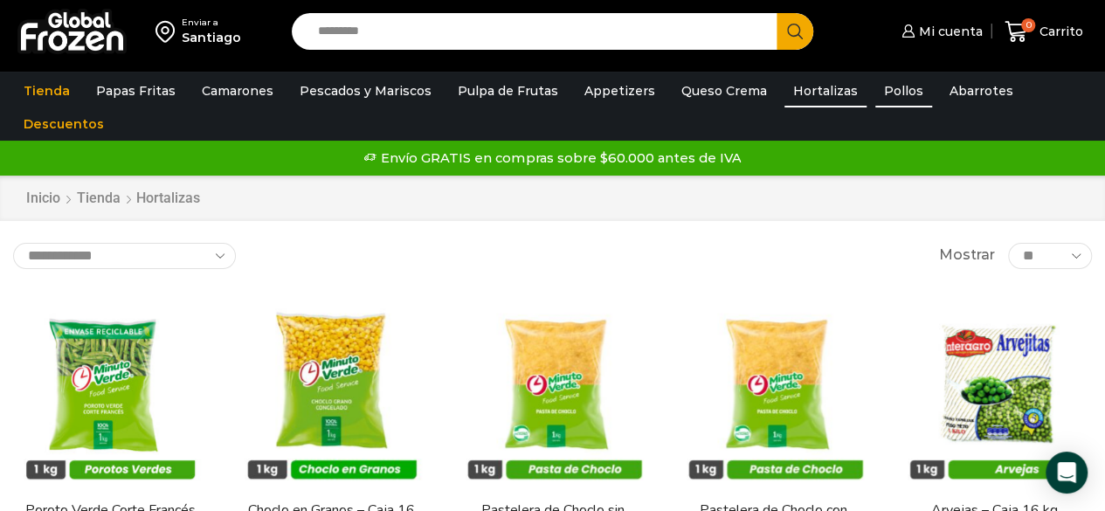
click at [886, 88] on link "Pollos" at bounding box center [903, 90] width 57 height 33
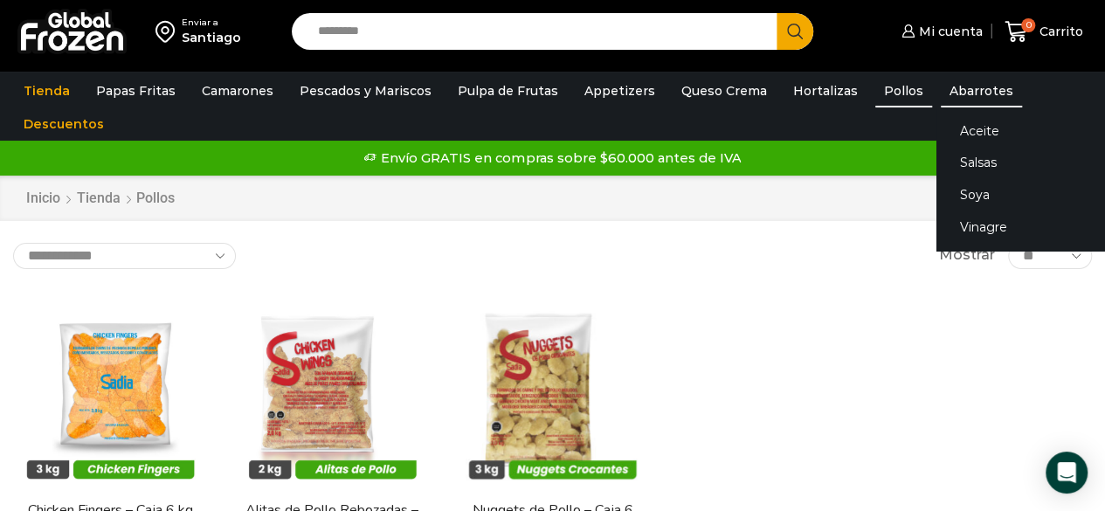
click at [941, 86] on link "Abarrotes" at bounding box center [981, 90] width 81 height 33
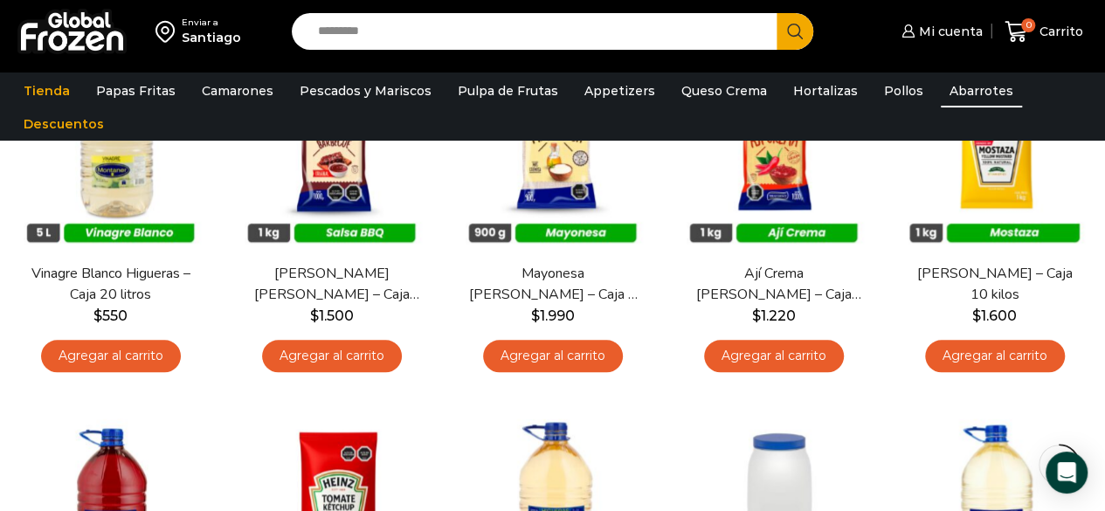
scroll to position [604, 0]
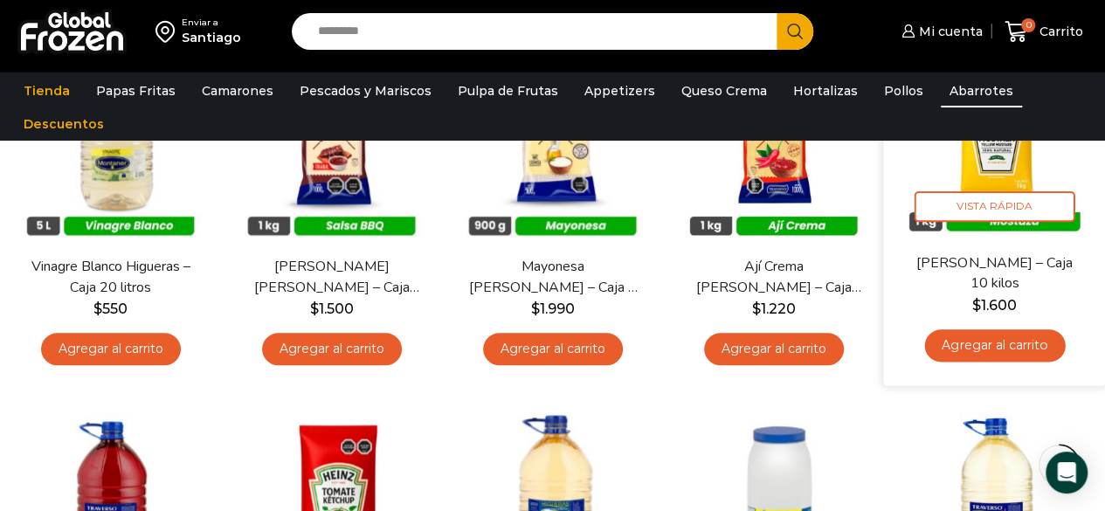
click at [979, 344] on link "Agregar al carrito" at bounding box center [994, 345] width 141 height 32
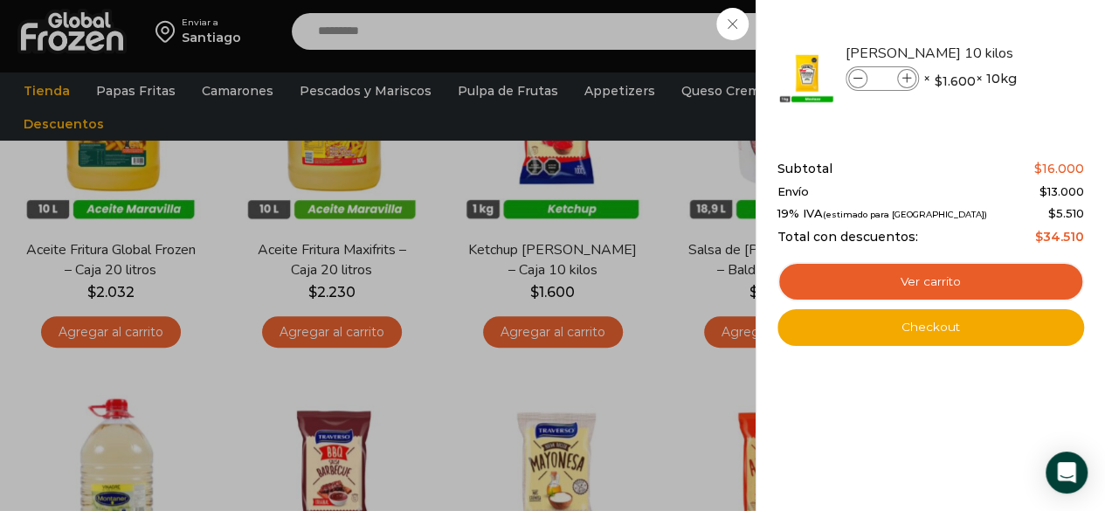
scroll to position [0, 0]
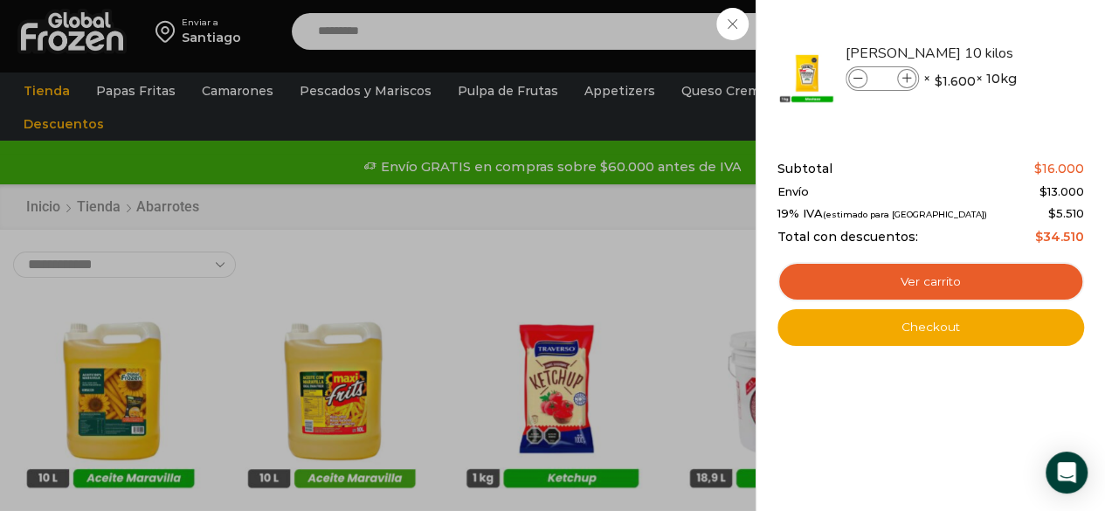
click at [1000, 52] on div "1 Carrito 1 1 Shopping Cart *" at bounding box center [1043, 31] width 87 height 41
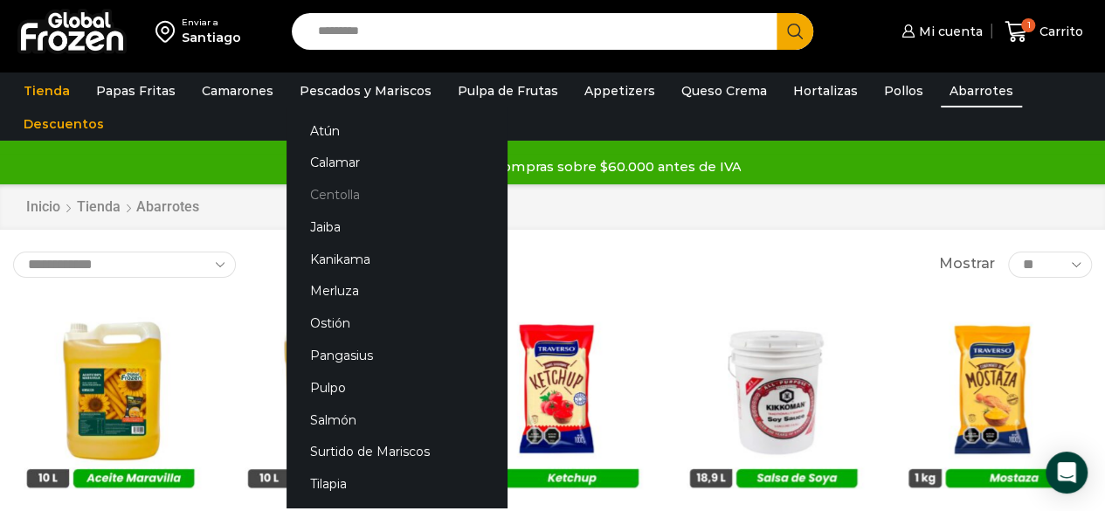
click at [348, 193] on link "Centolla" at bounding box center [396, 195] width 220 height 32
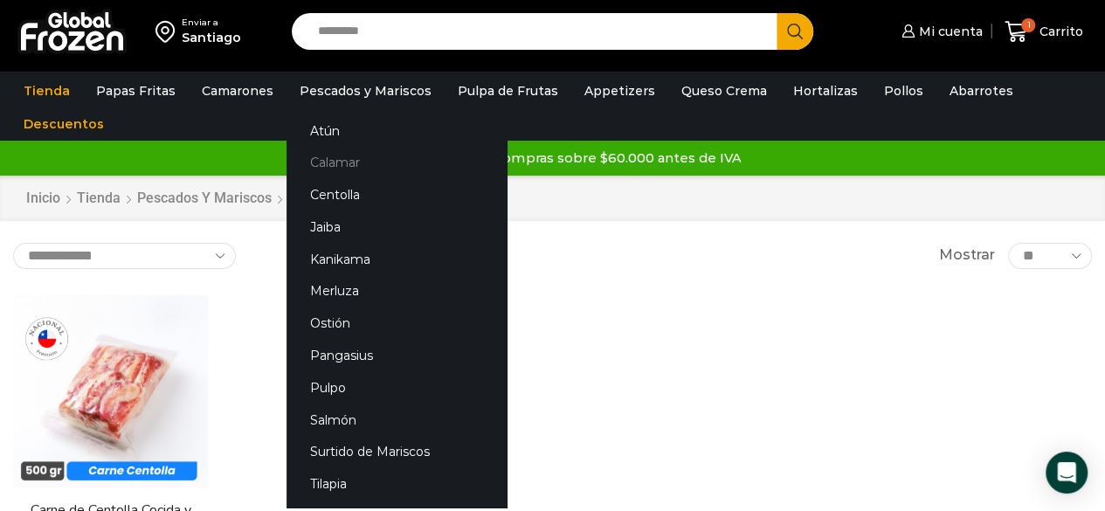
click at [352, 162] on link "Calamar" at bounding box center [396, 163] width 220 height 32
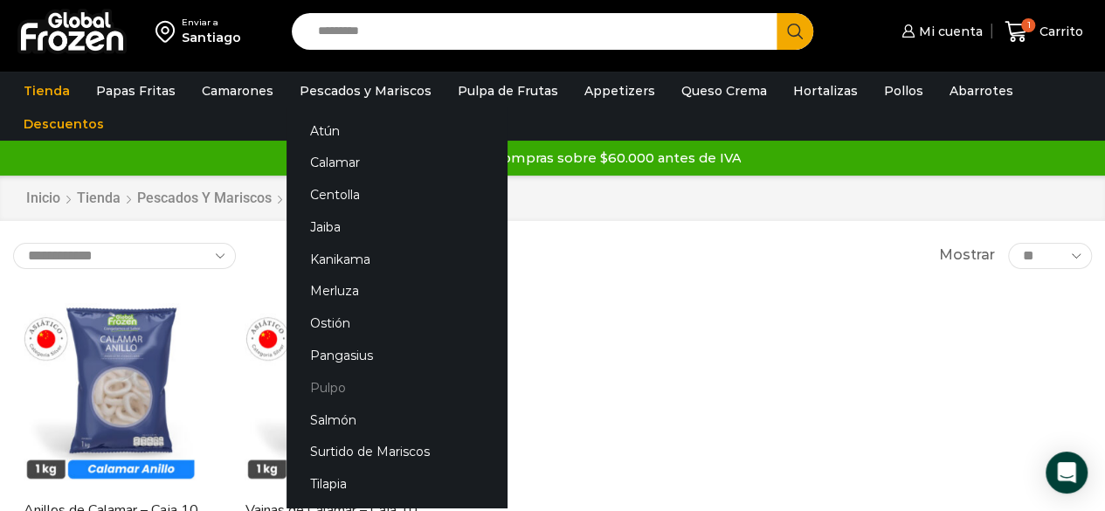
click at [325, 389] on link "Pulpo" at bounding box center [396, 387] width 220 height 32
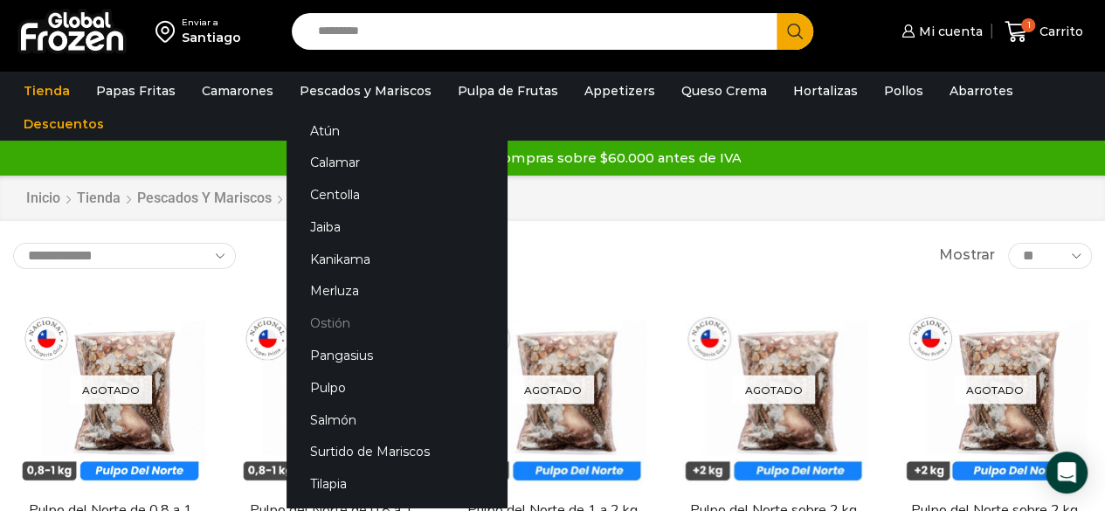
click at [327, 326] on link "Ostión" at bounding box center [396, 323] width 220 height 32
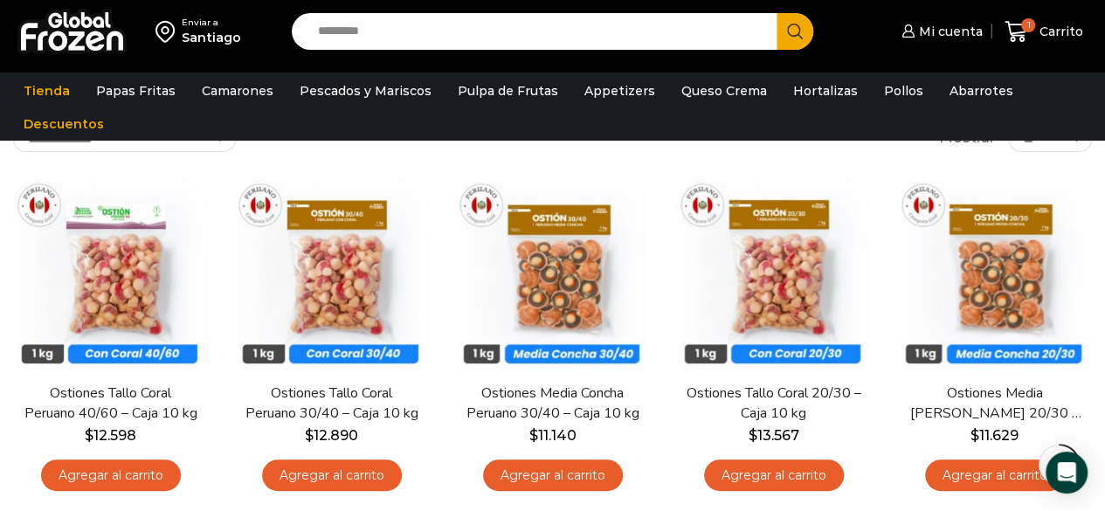
scroll to position [133, 0]
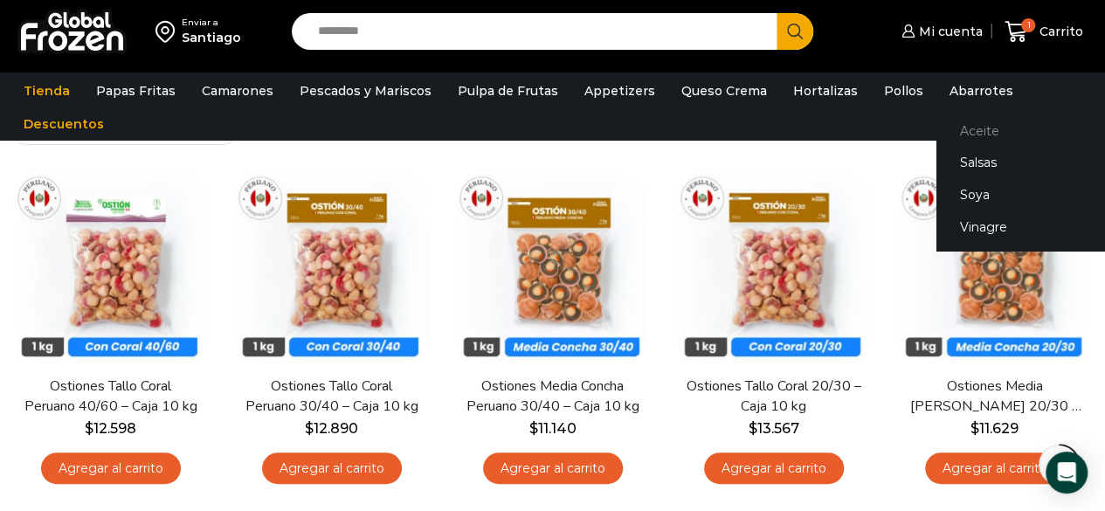
click at [954, 128] on link "Aceite" at bounding box center [1046, 130] width 220 height 32
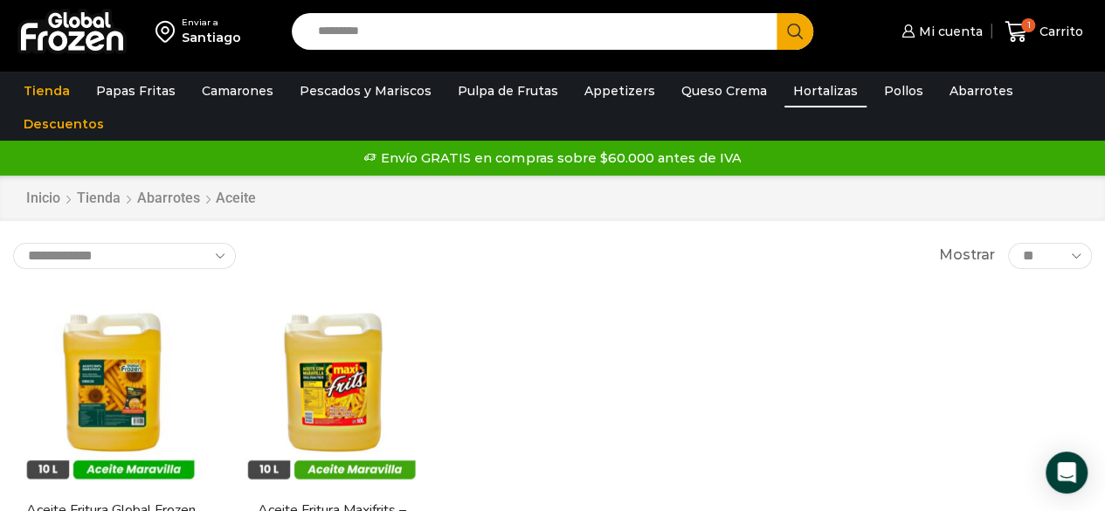
click at [823, 79] on link "Hortalizas" at bounding box center [825, 90] width 82 height 33
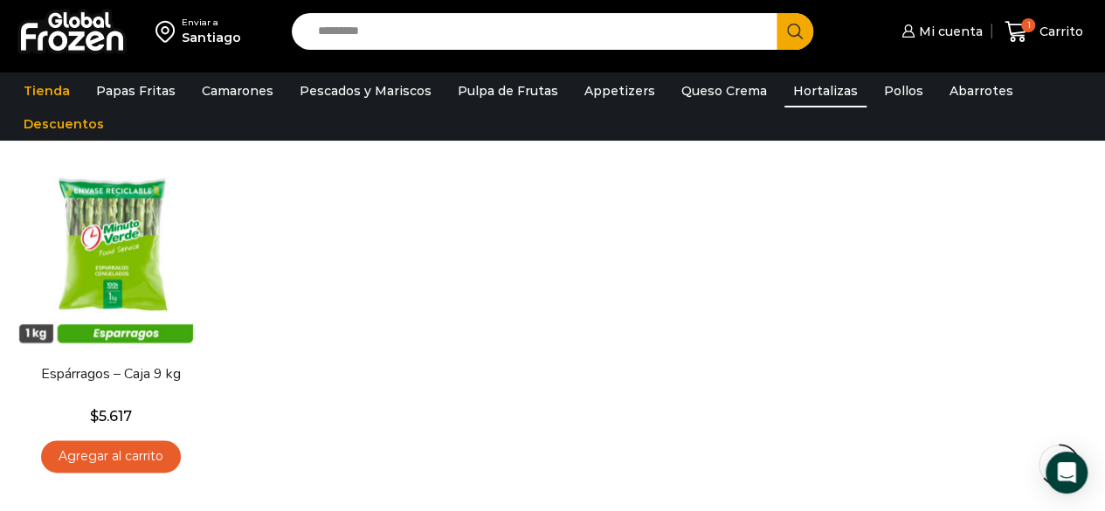
scroll to position [857, 0]
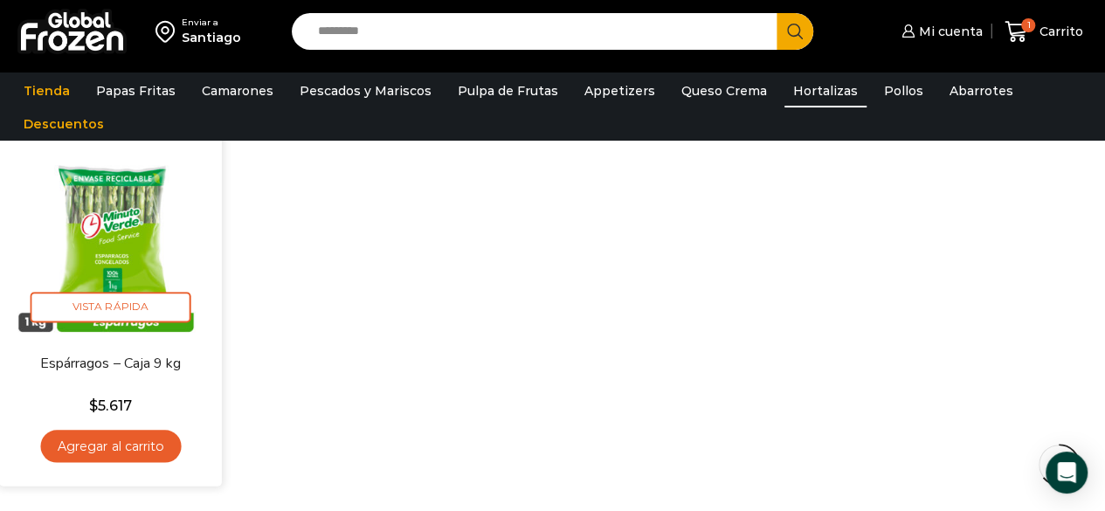
click at [114, 234] on img at bounding box center [110, 242] width 196 height 196
